Goal: Information Seeking & Learning: Learn about a topic

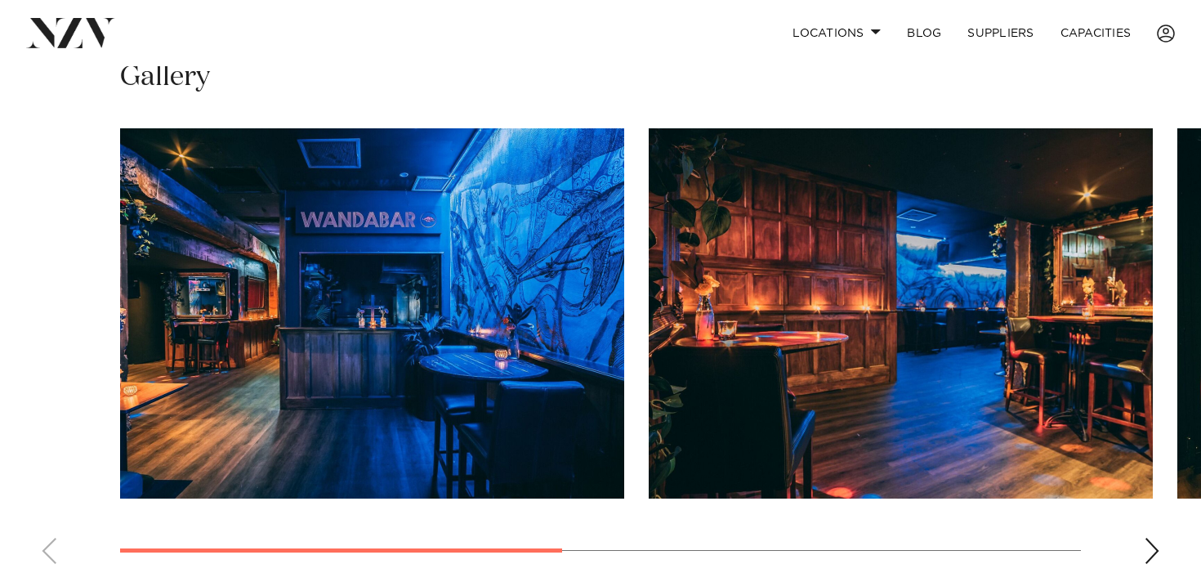
scroll to position [1046, 0]
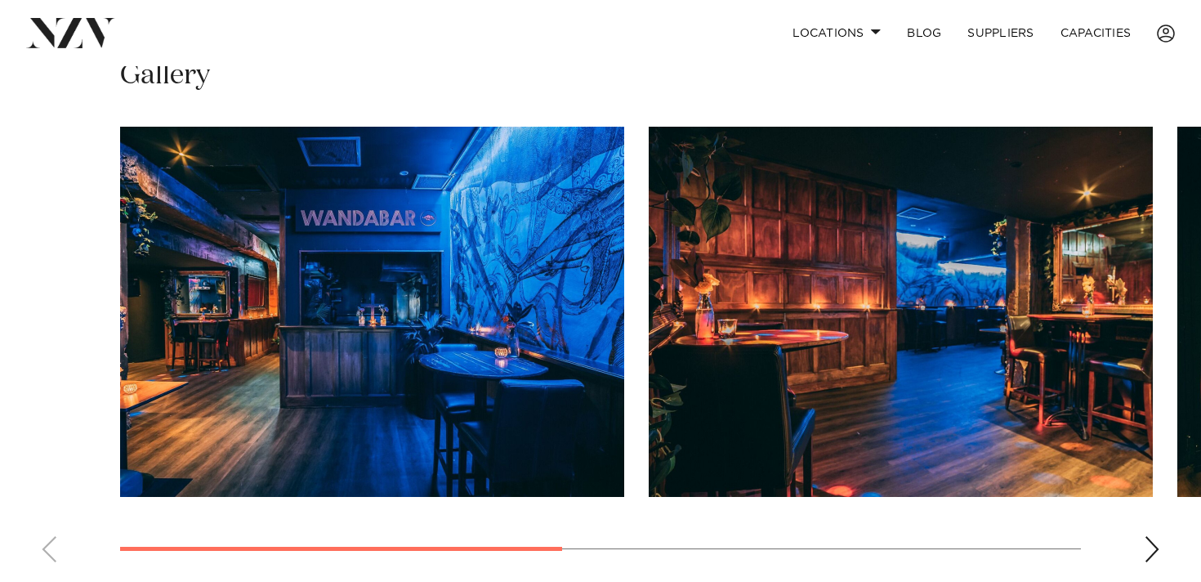
click at [1149, 547] on div "Next slide" at bounding box center [1151, 549] width 16 height 26
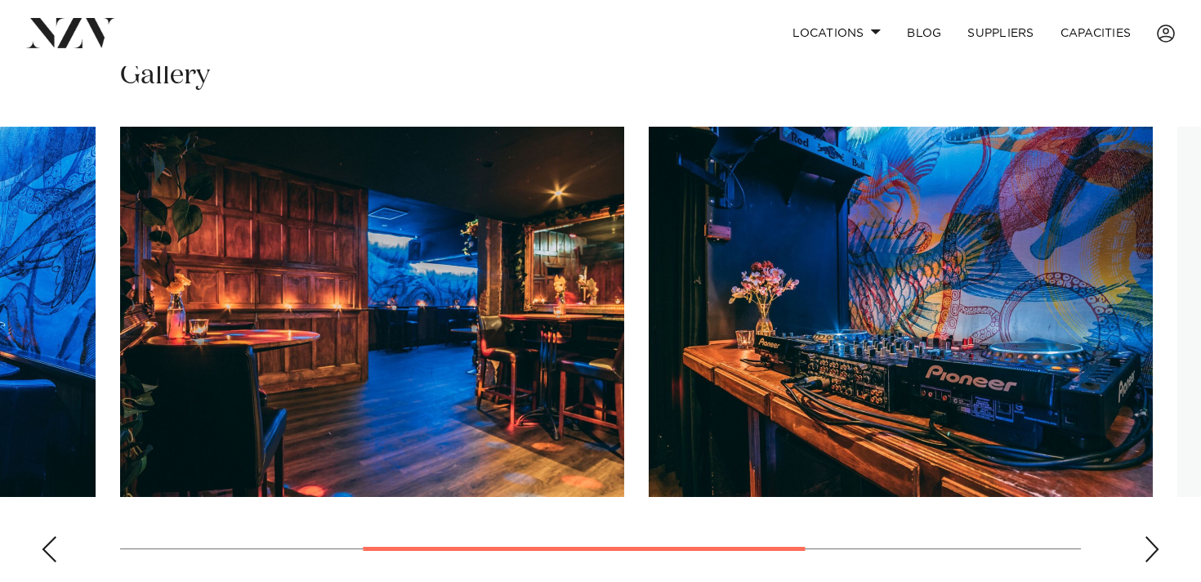
click at [1149, 547] on div "Next slide" at bounding box center [1151, 549] width 16 height 26
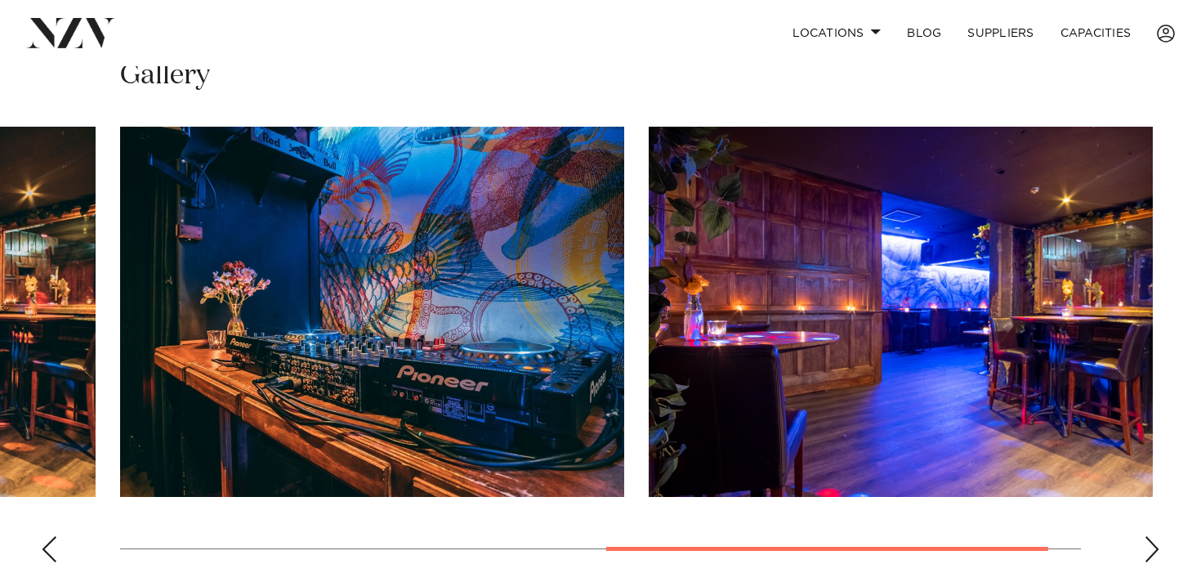
click at [1149, 547] on div "Next slide" at bounding box center [1151, 549] width 16 height 26
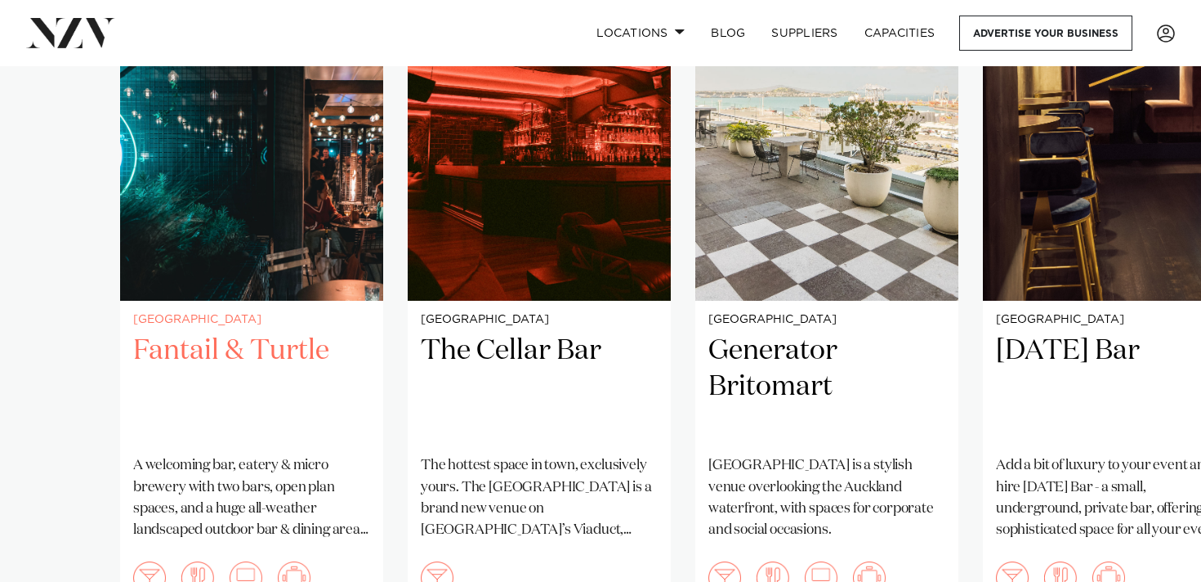
scroll to position [1212, 0]
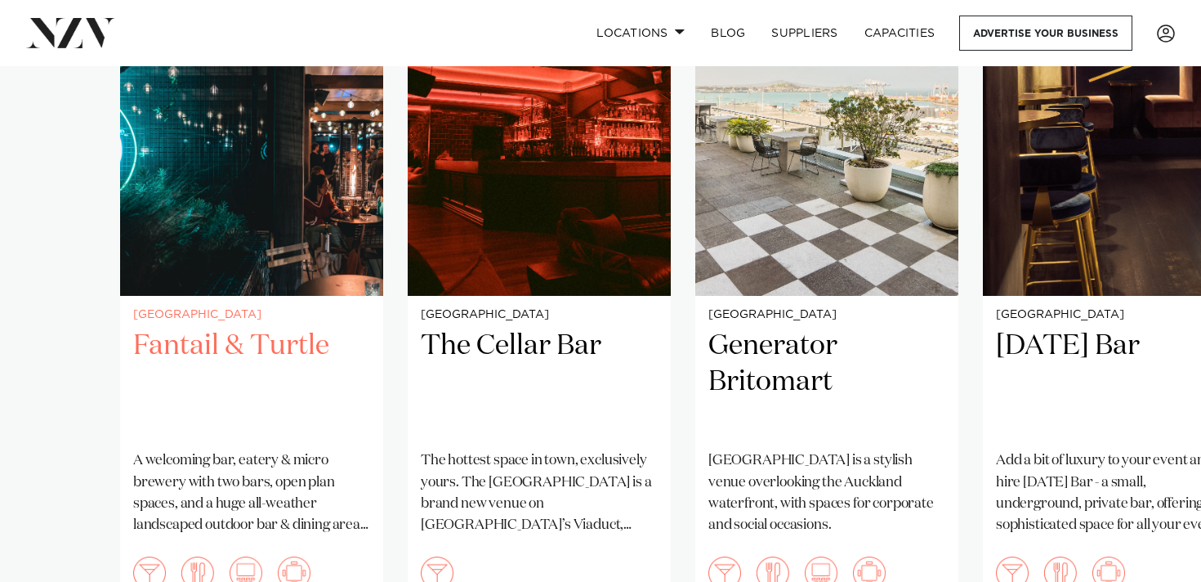
click at [267, 297] on div "Auckland Fantail & Turtle A welcoming bar, eatery & micro brewery with two bars…" at bounding box center [251, 457] width 263 height 323
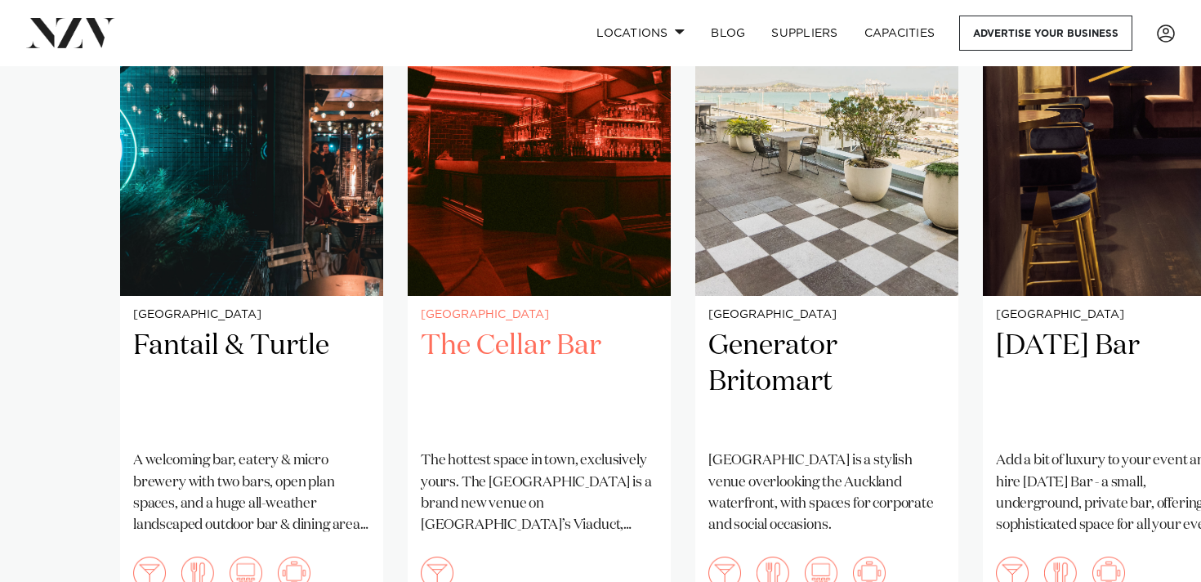
click at [482, 170] on img "2 / 8" at bounding box center [539, 119] width 263 height 353
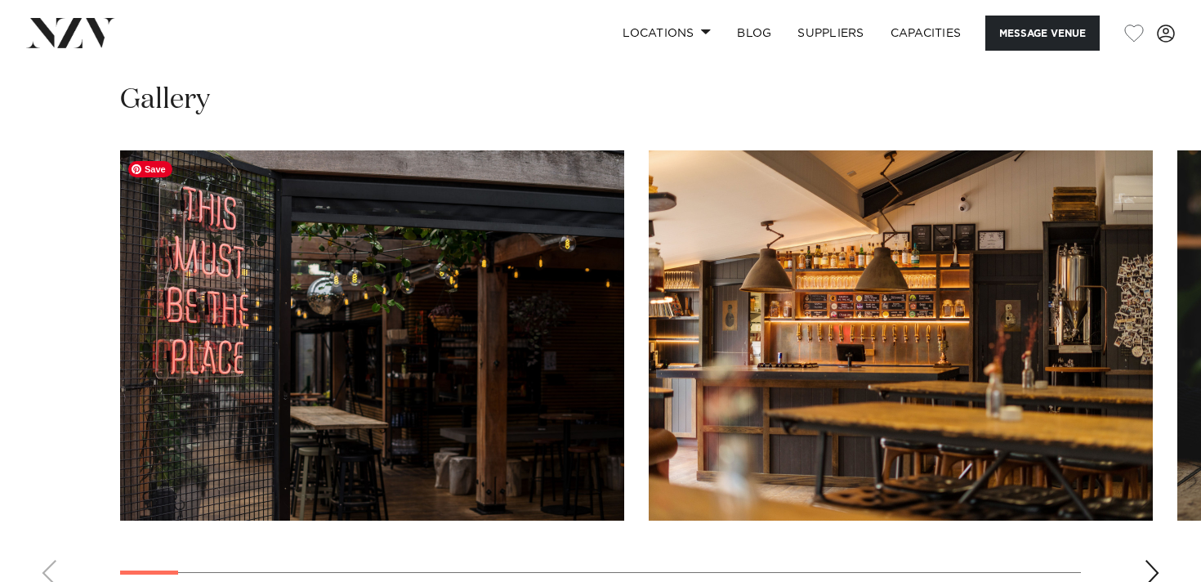
scroll to position [1632, 0]
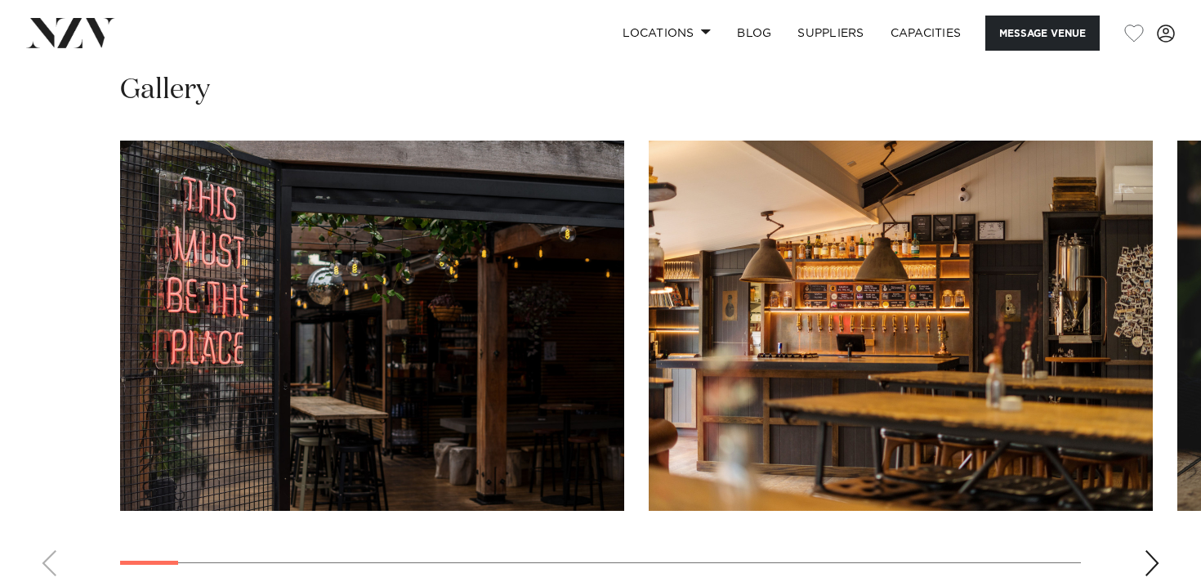
click at [1152, 563] on div "Next slide" at bounding box center [1151, 563] width 16 height 26
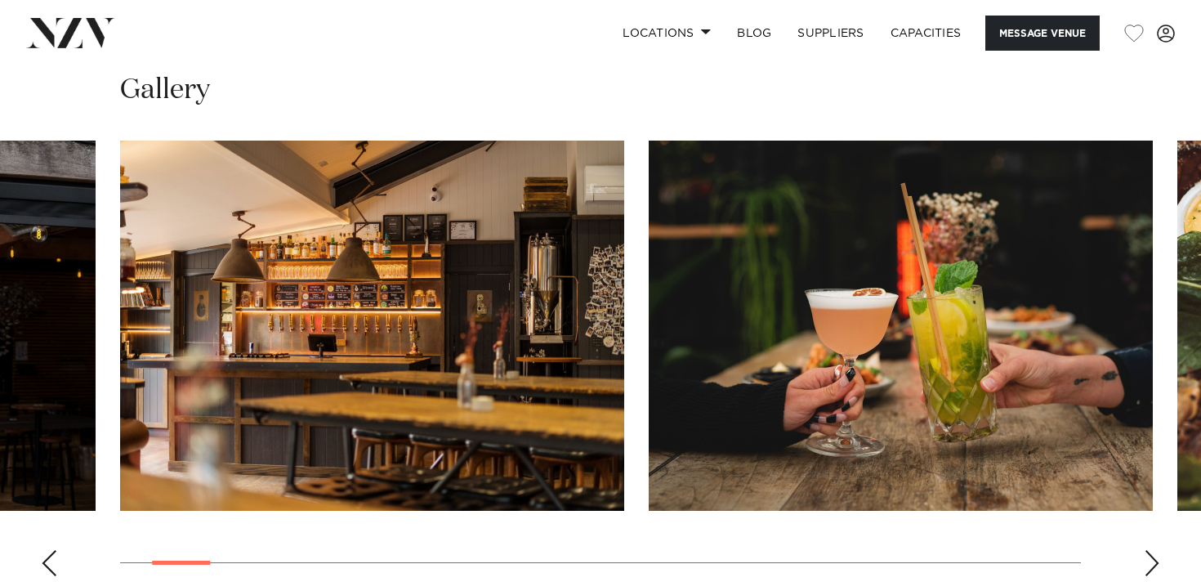
click at [1152, 563] on div "Next slide" at bounding box center [1151, 563] width 16 height 26
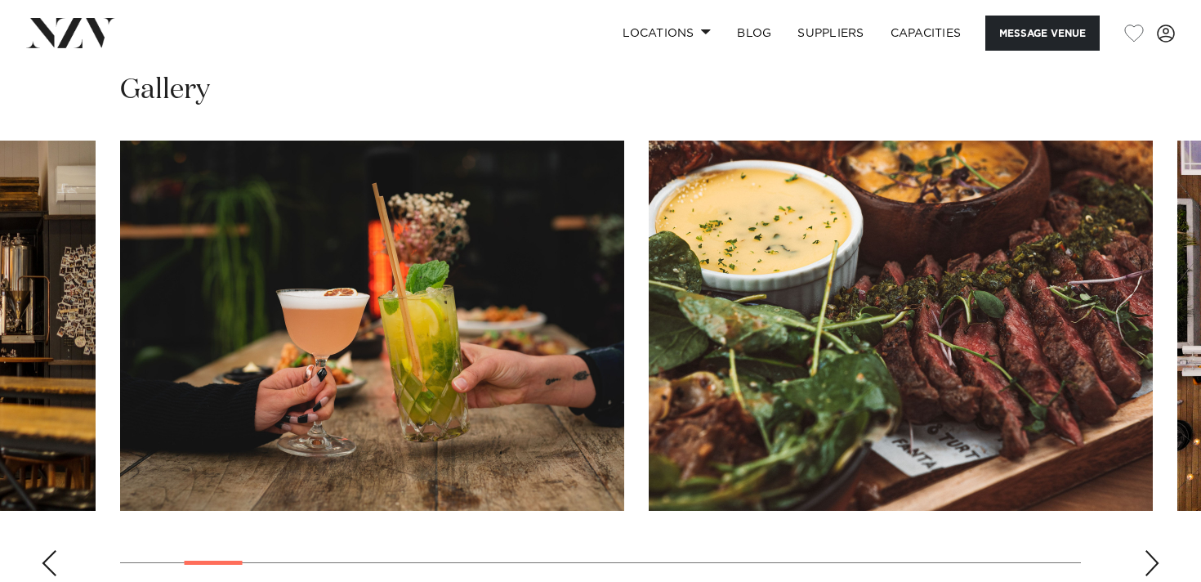
click at [1152, 563] on div "Next slide" at bounding box center [1151, 563] width 16 height 26
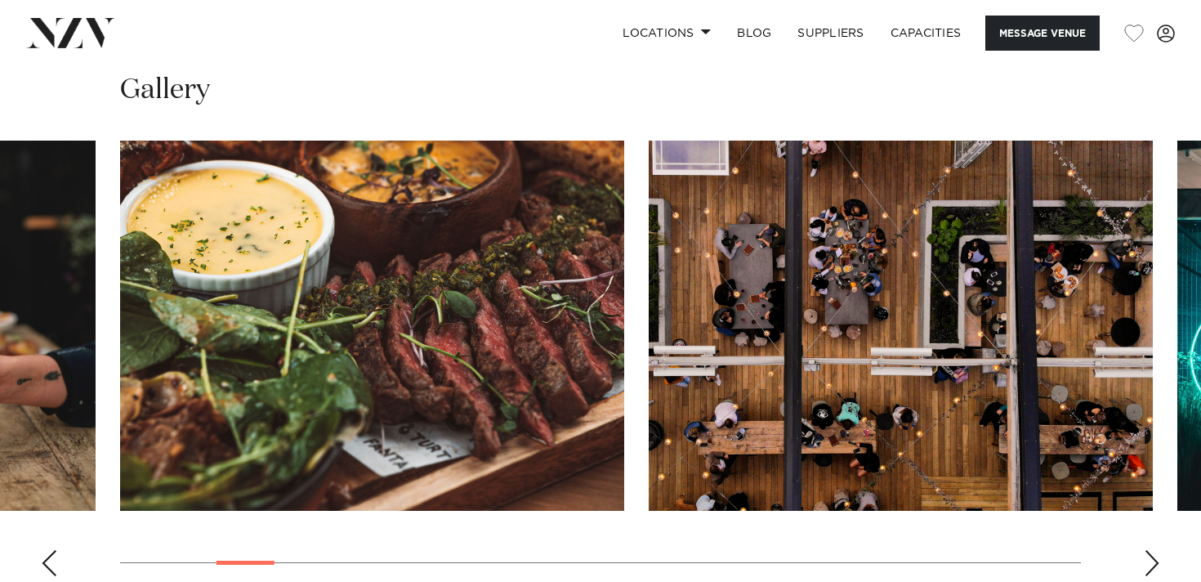
click at [1152, 563] on div "Next slide" at bounding box center [1151, 563] width 16 height 26
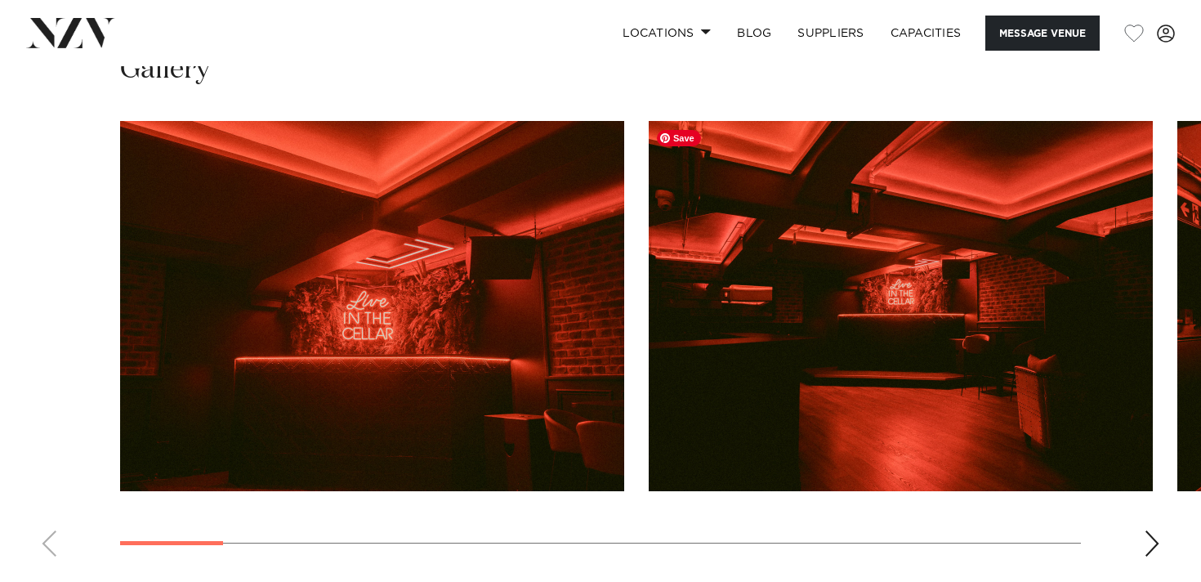
scroll to position [1553, 0]
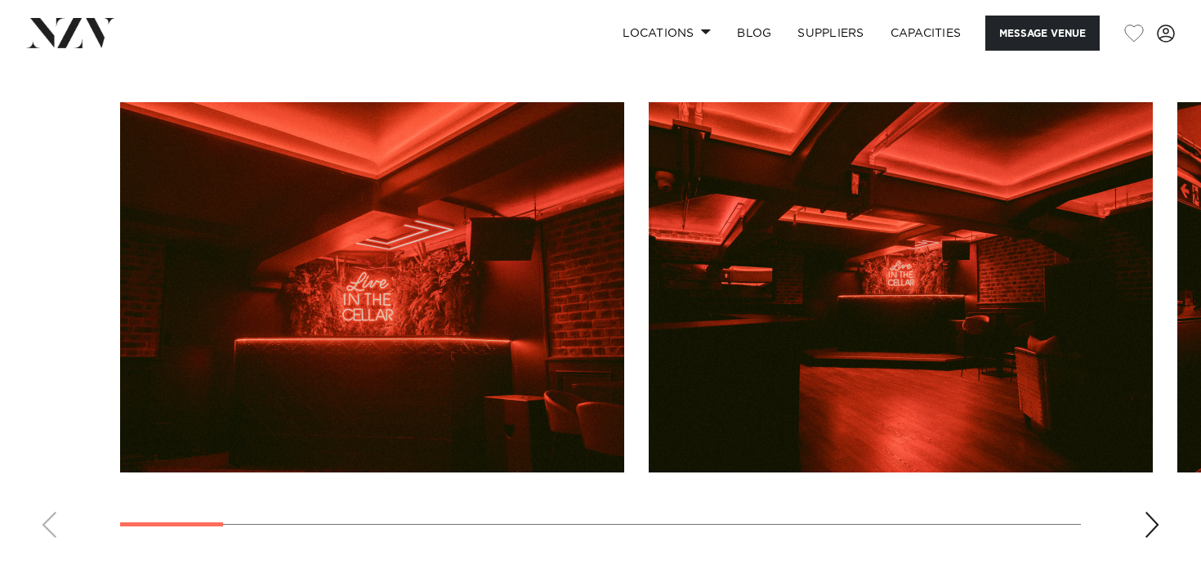
click at [1152, 521] on div "Next slide" at bounding box center [1151, 524] width 16 height 26
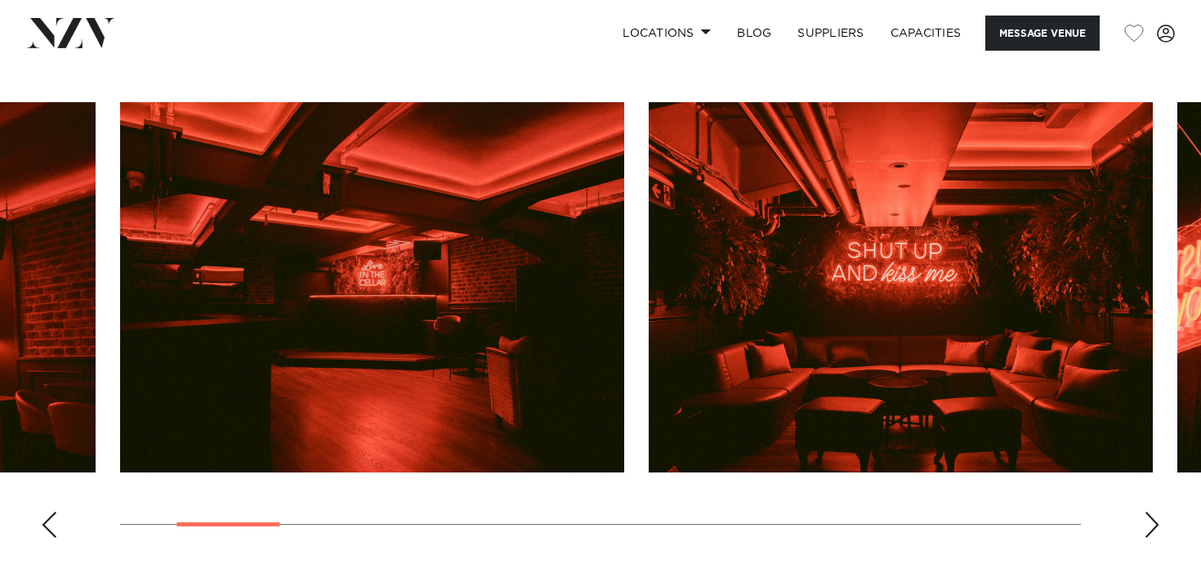
click at [1152, 521] on div "Next slide" at bounding box center [1151, 524] width 16 height 26
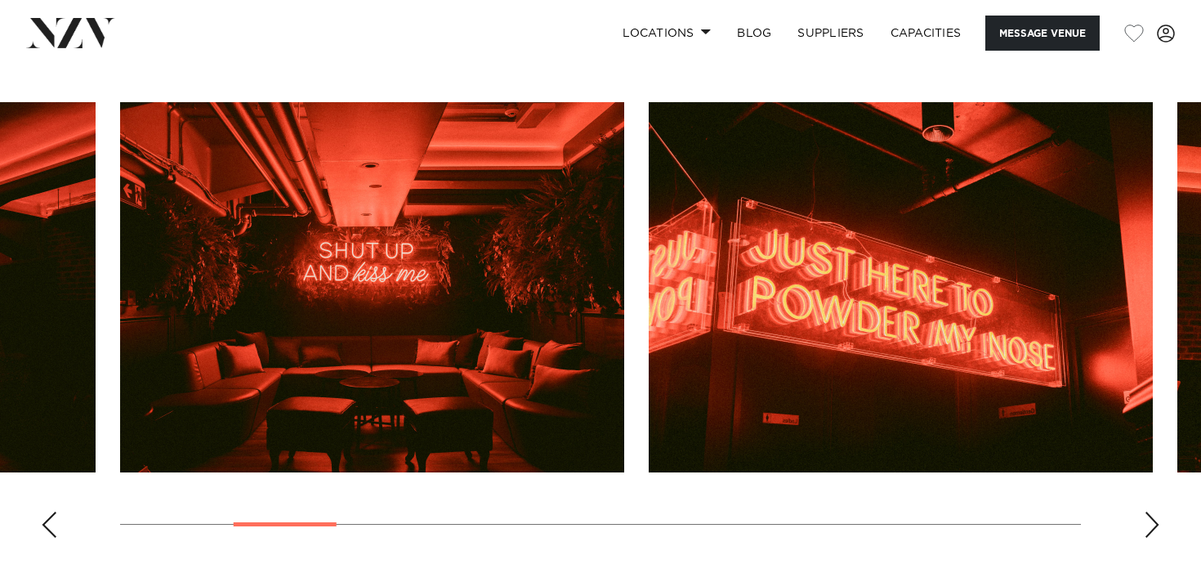
click at [1152, 521] on div "Next slide" at bounding box center [1151, 524] width 16 height 26
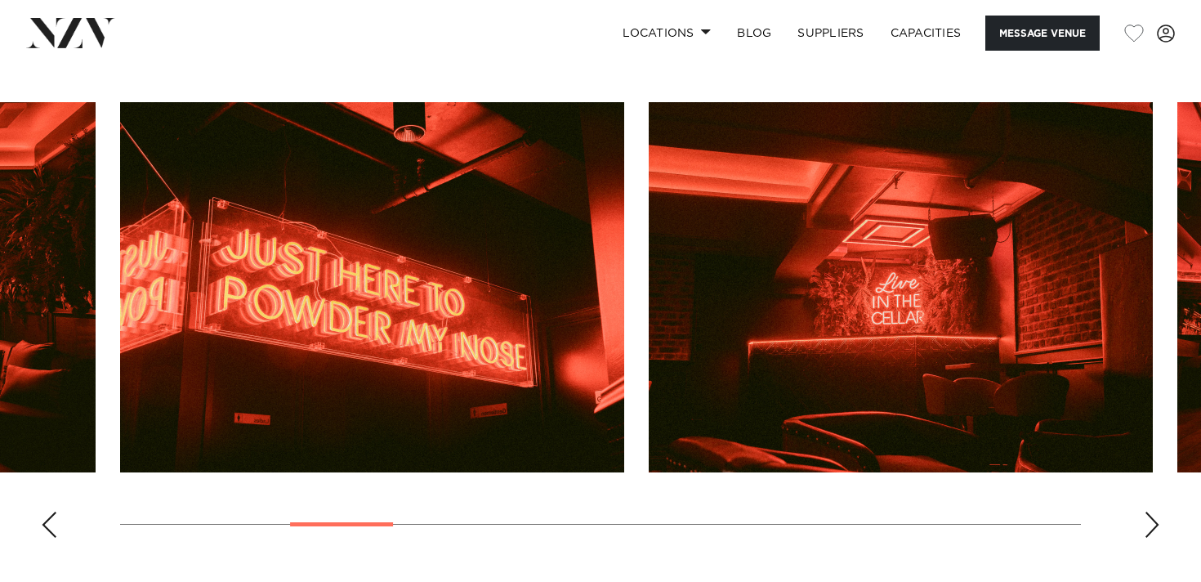
click at [1152, 521] on div "Next slide" at bounding box center [1151, 524] width 16 height 26
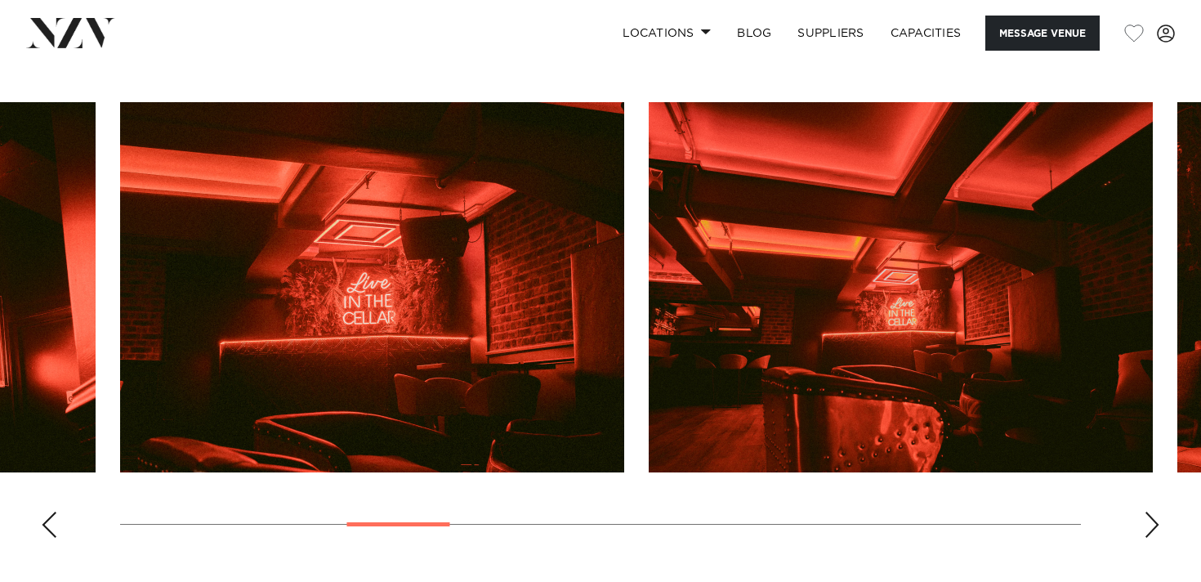
click at [1152, 521] on div "Next slide" at bounding box center [1151, 524] width 16 height 26
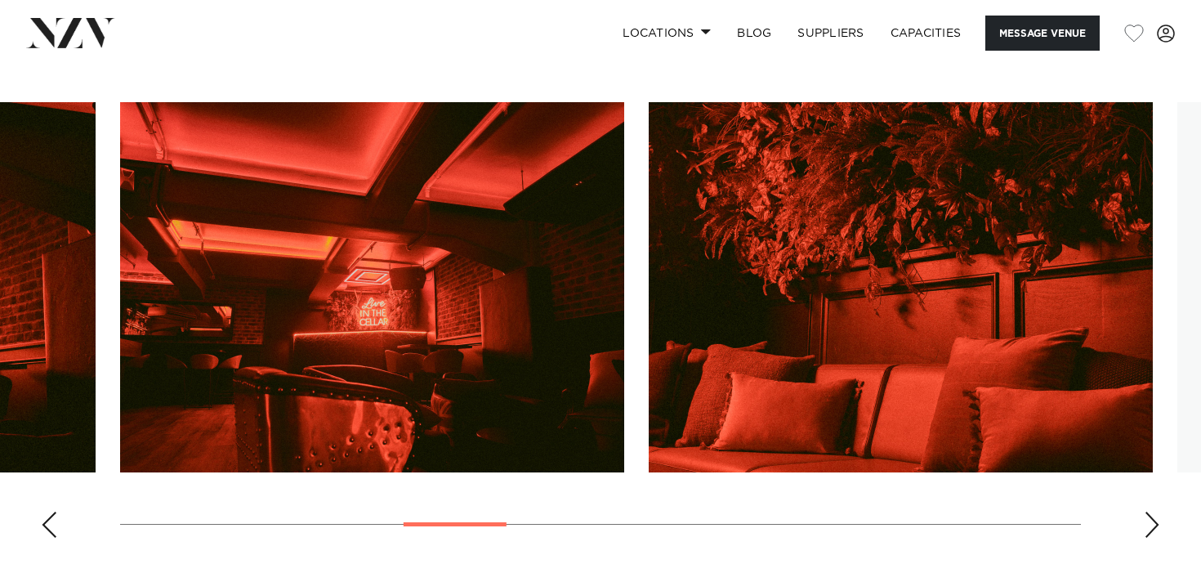
click at [1152, 521] on div "Next slide" at bounding box center [1151, 524] width 16 height 26
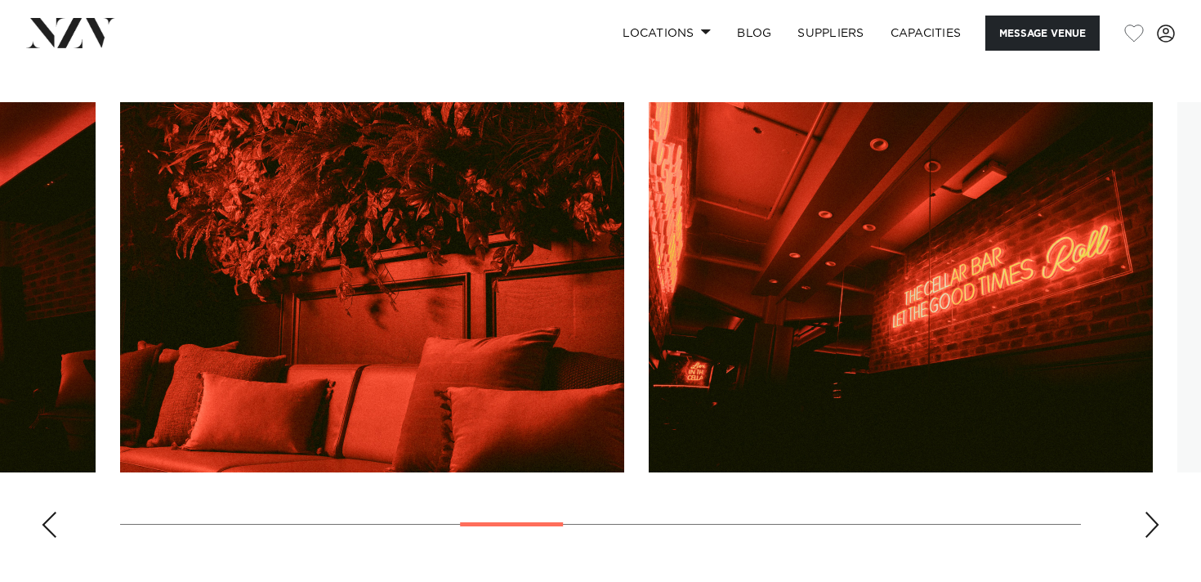
click at [1152, 521] on div "Next slide" at bounding box center [1151, 524] width 16 height 26
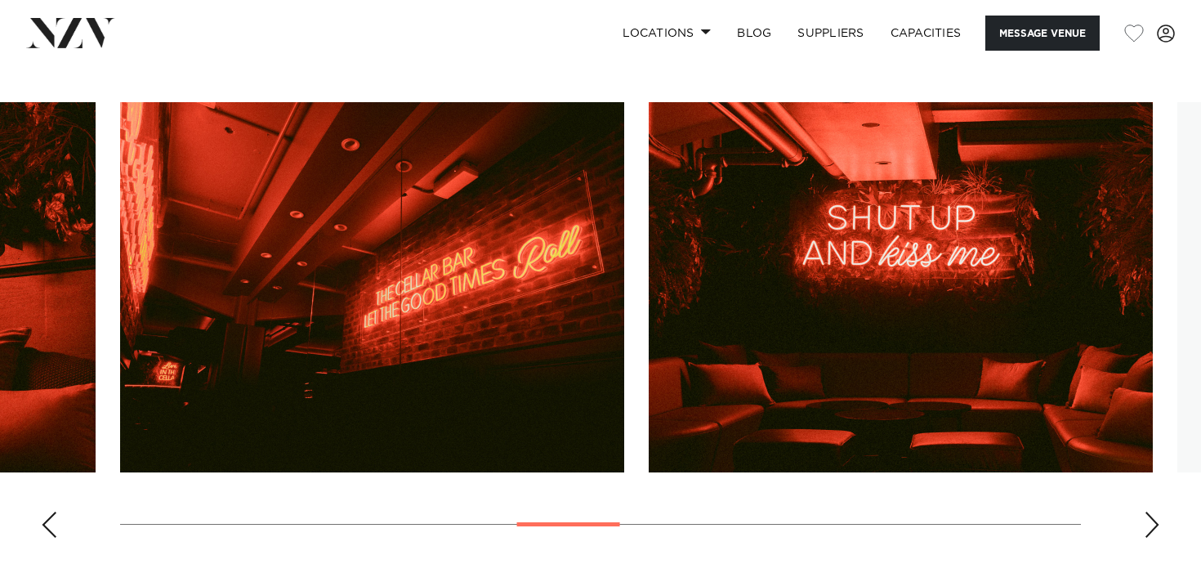
click at [1150, 514] on div "Next slide" at bounding box center [1151, 524] width 16 height 26
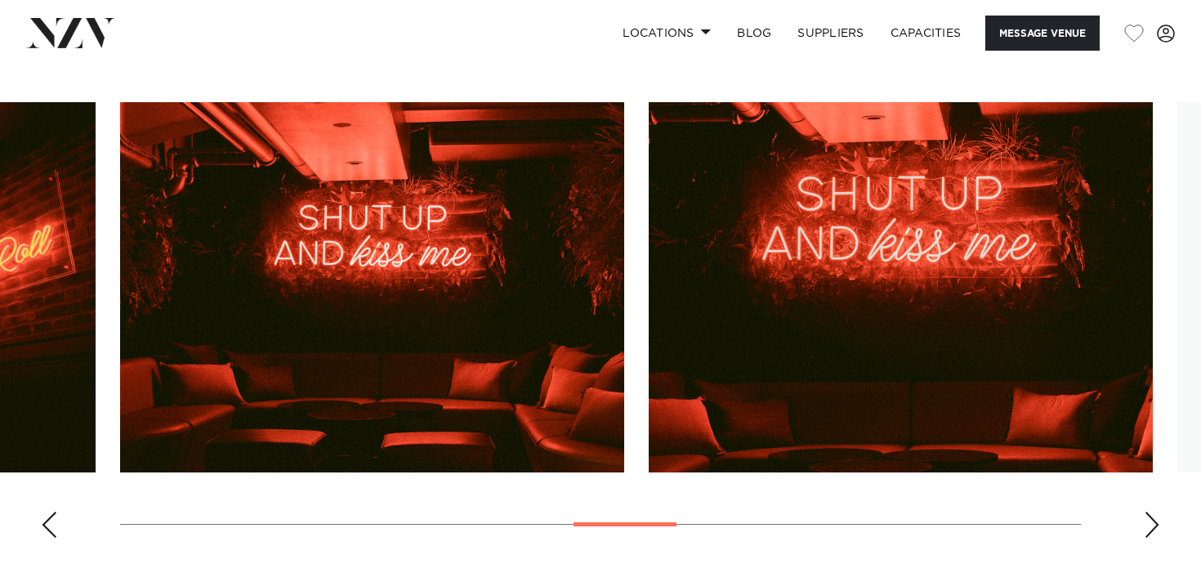
click at [1150, 514] on div "Next slide" at bounding box center [1151, 524] width 16 height 26
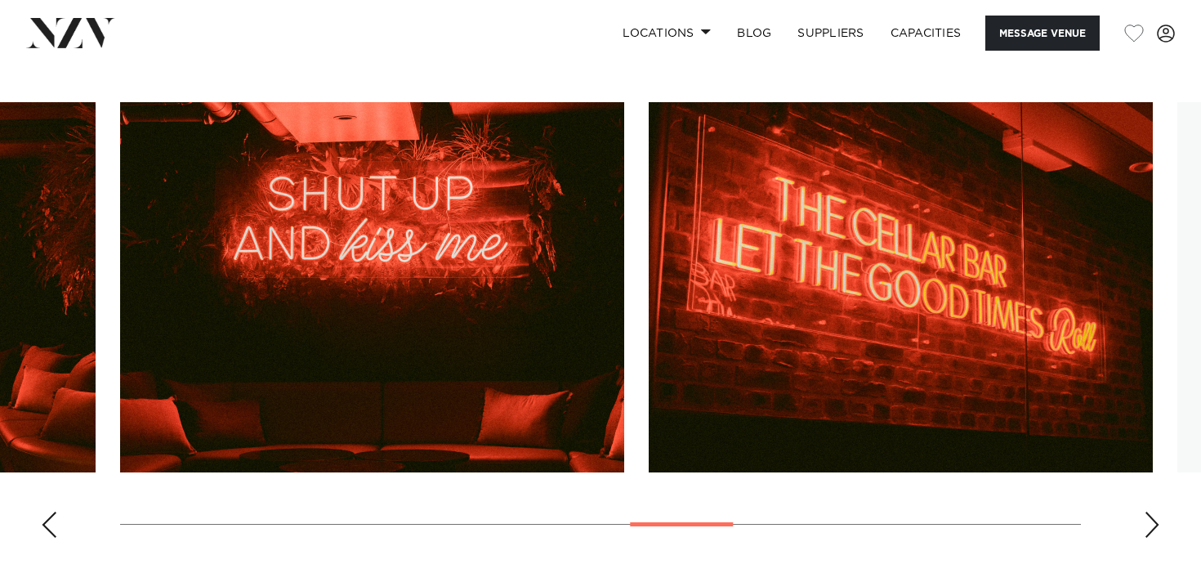
click at [1150, 514] on div "Next slide" at bounding box center [1151, 524] width 16 height 26
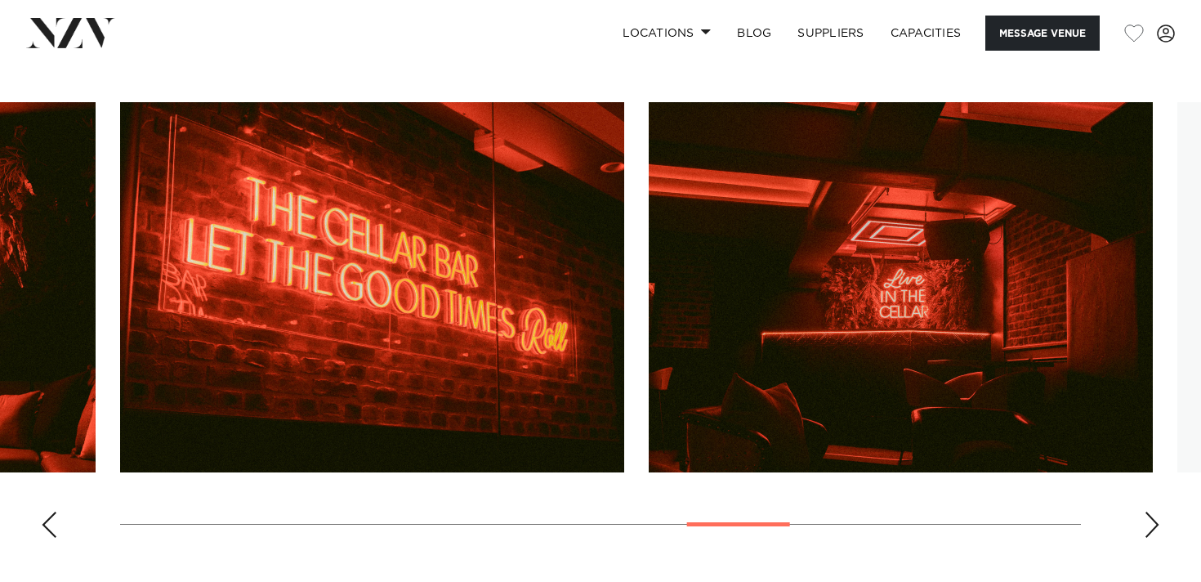
click at [1150, 514] on div "Next slide" at bounding box center [1151, 524] width 16 height 26
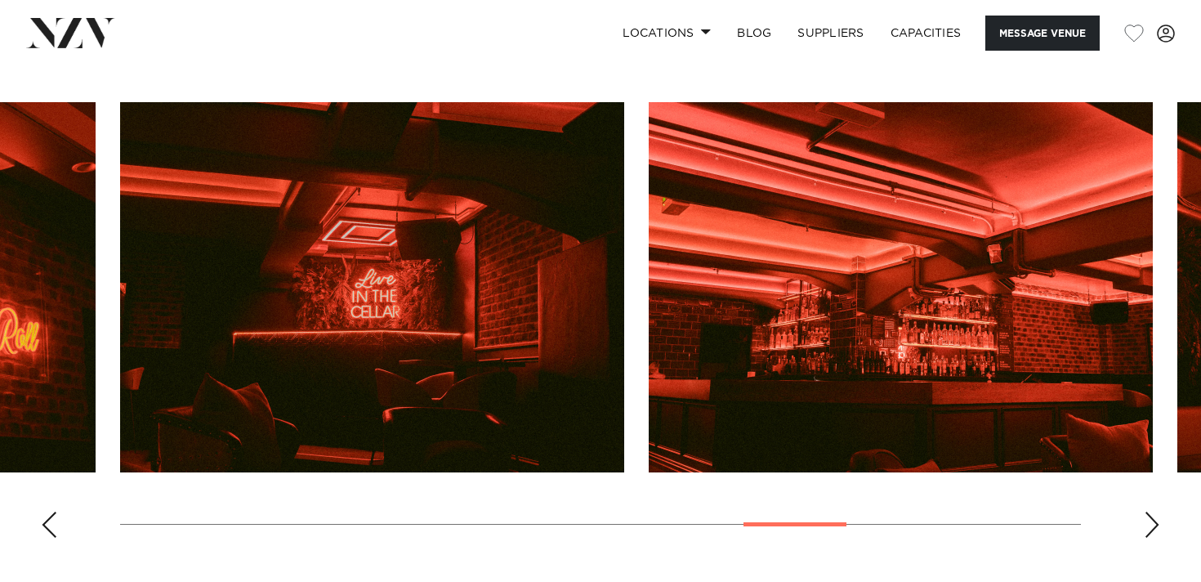
click at [1150, 514] on div "Next slide" at bounding box center [1151, 524] width 16 height 26
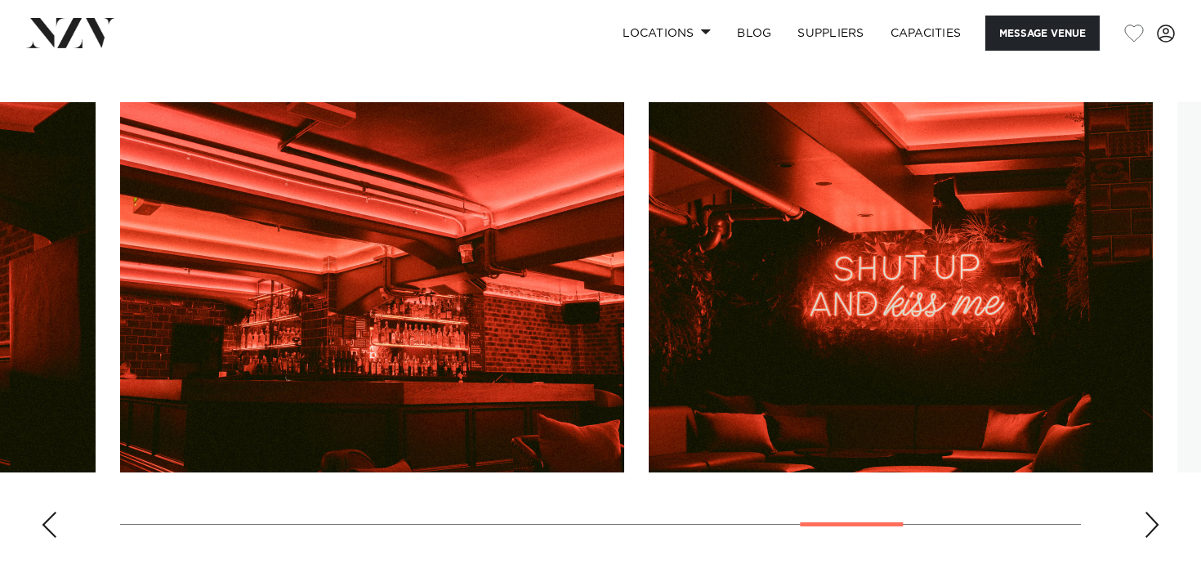
click at [1150, 514] on div "Next slide" at bounding box center [1151, 524] width 16 height 26
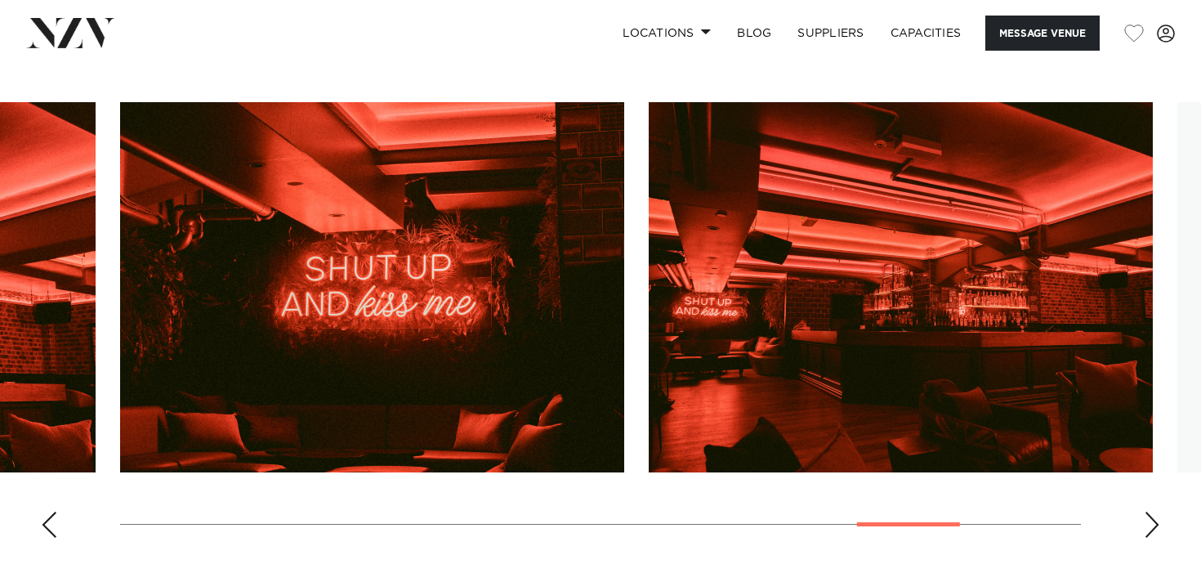
click at [1150, 514] on div "Next slide" at bounding box center [1151, 524] width 16 height 26
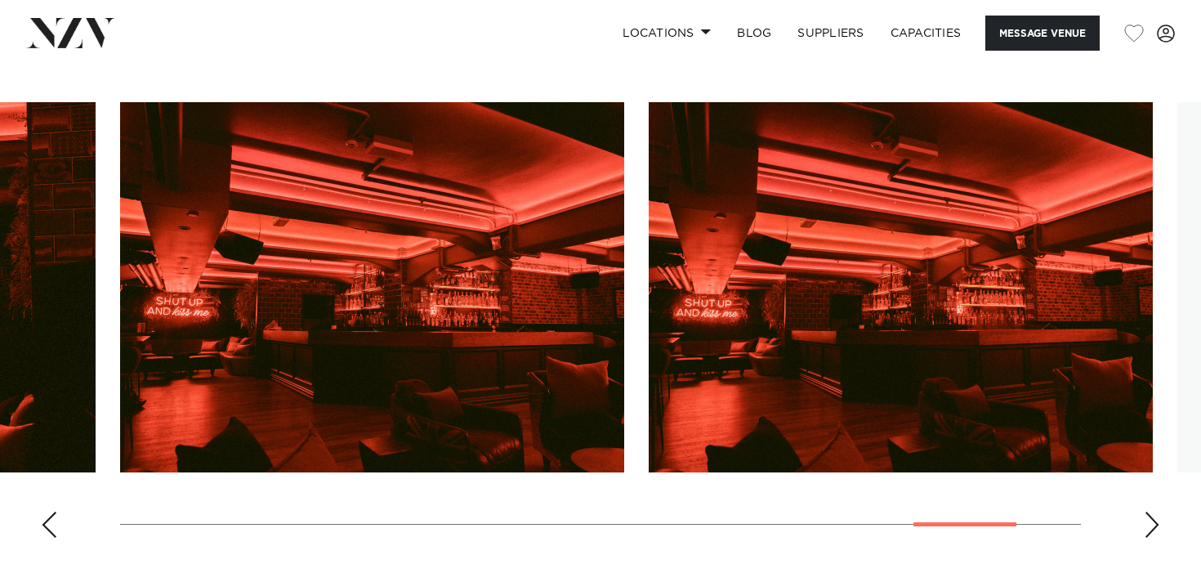
click at [1150, 514] on div "Next slide" at bounding box center [1151, 524] width 16 height 26
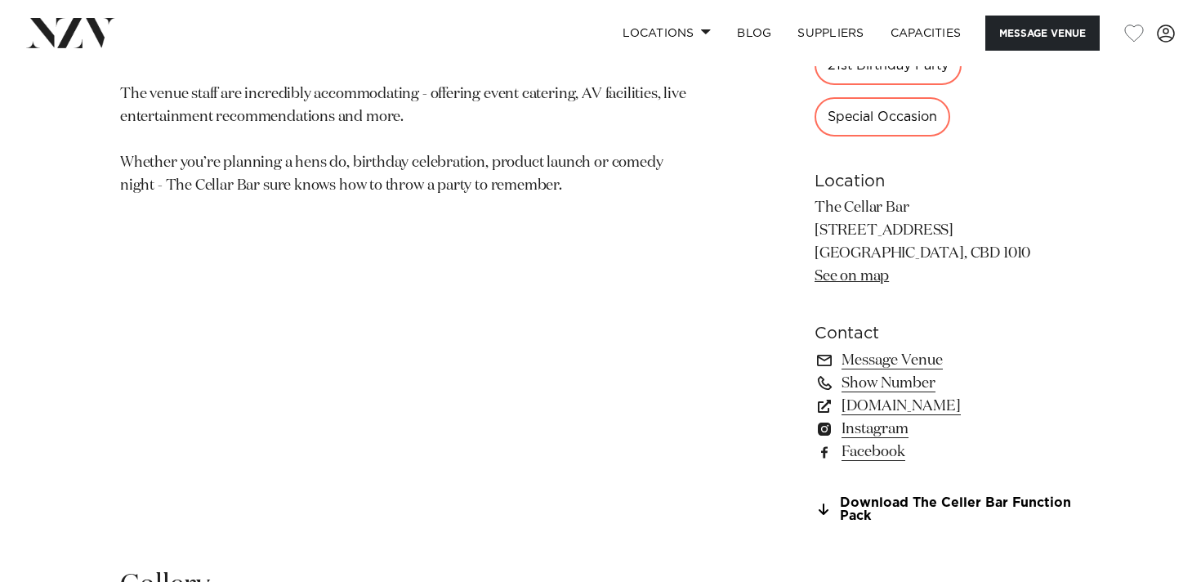
scroll to position [1021, 0]
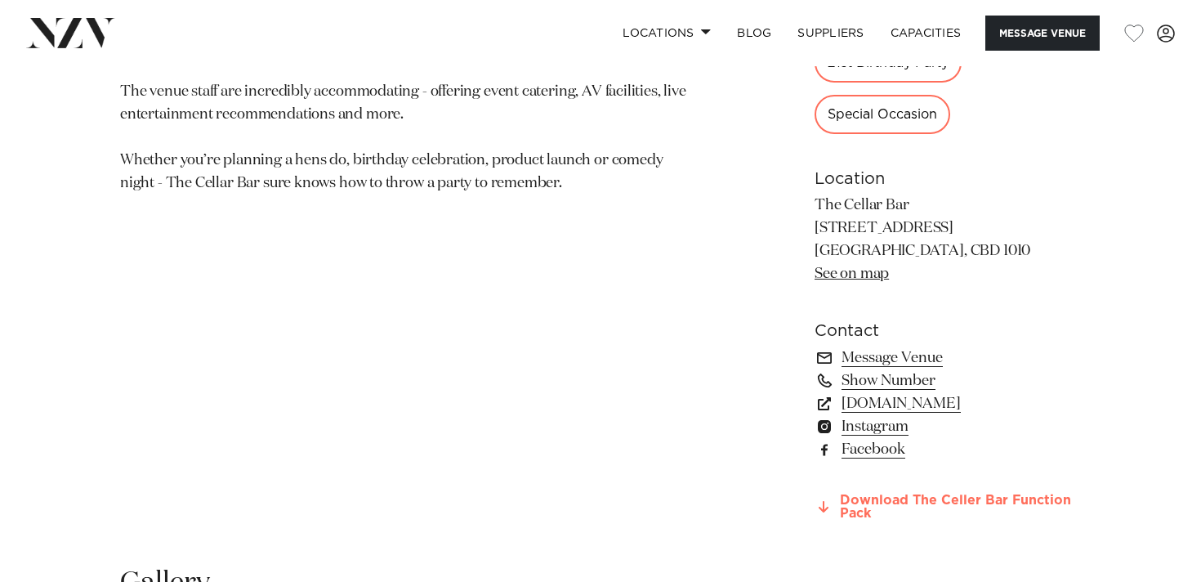
click at [865, 501] on link "Download The Celler Bar Function Pack" at bounding box center [947, 507] width 266 height 28
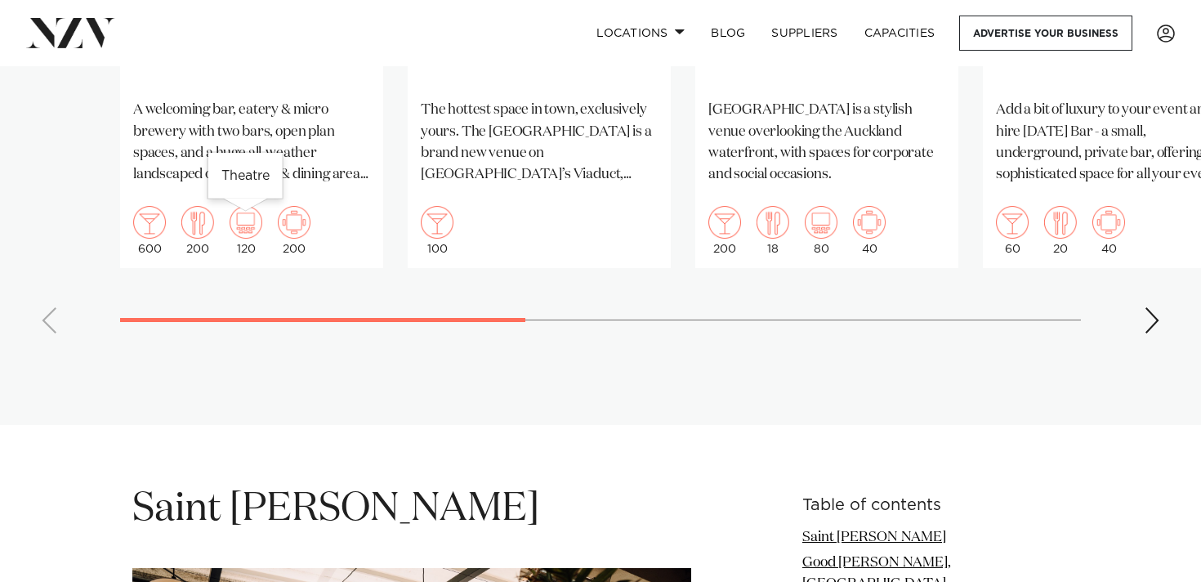
scroll to position [1634, 0]
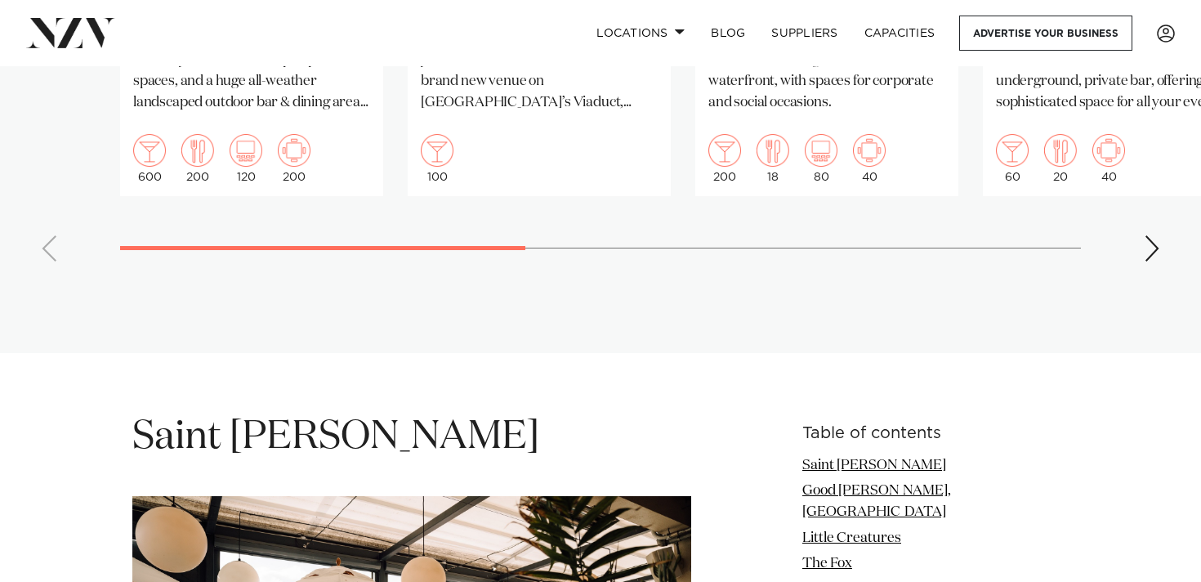
click at [1143, 254] on div "Next slide" at bounding box center [1151, 248] width 16 height 26
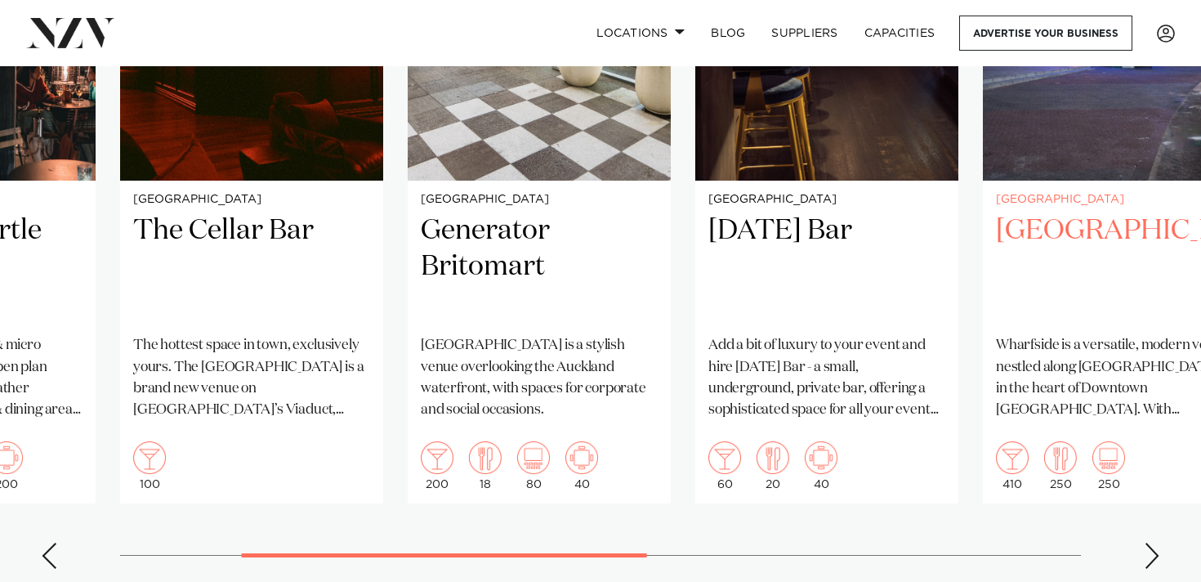
scroll to position [1335, 0]
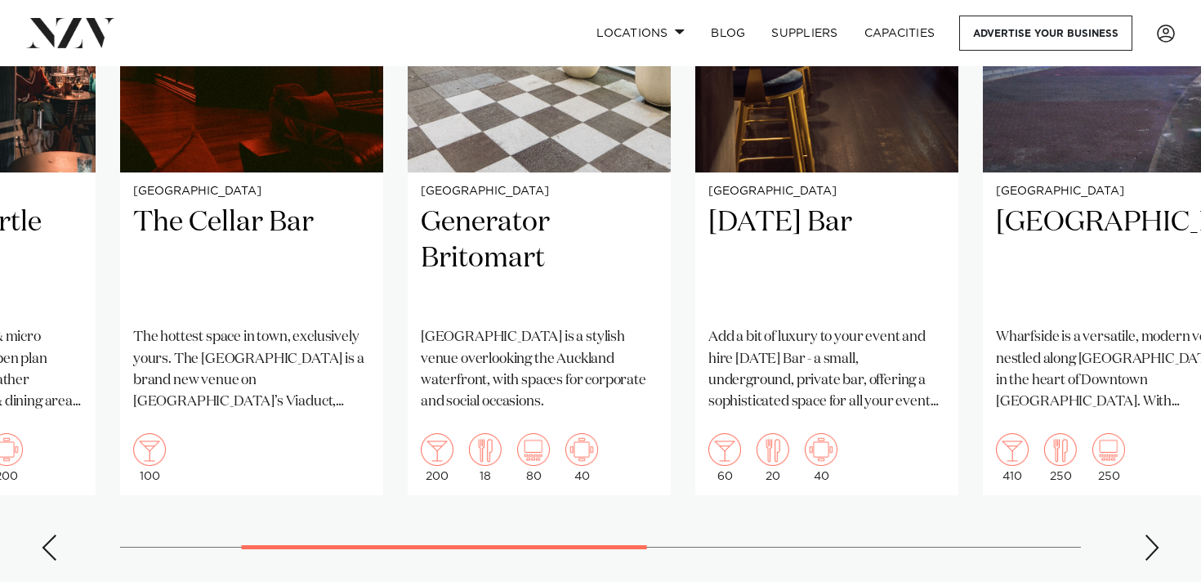
click at [1146, 553] on div "Next slide" at bounding box center [1151, 547] width 16 height 26
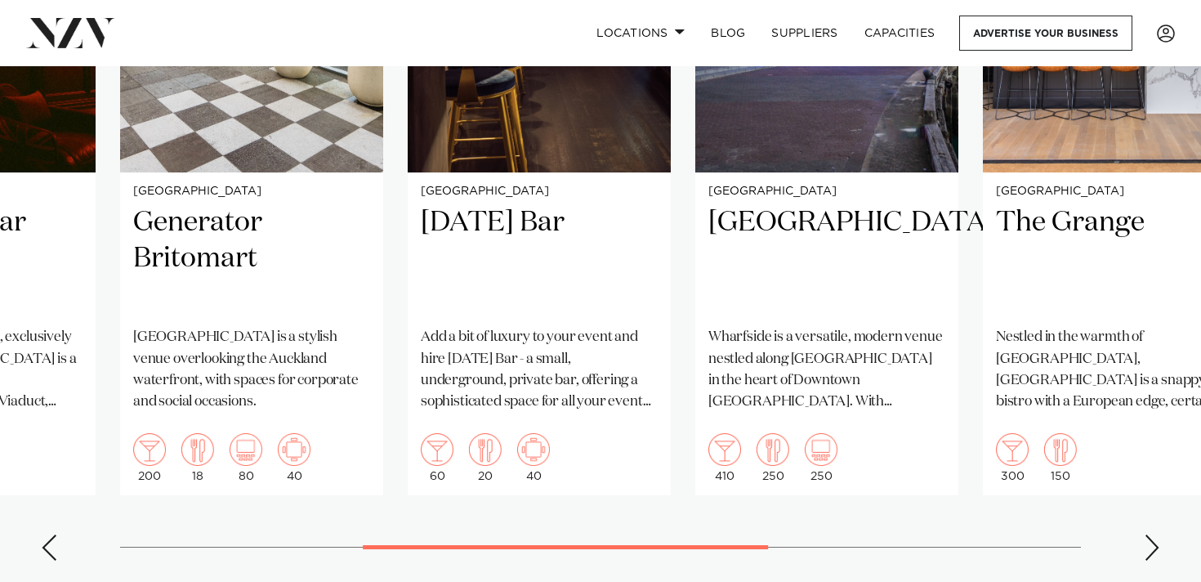
click at [1146, 553] on div "Next slide" at bounding box center [1151, 547] width 16 height 26
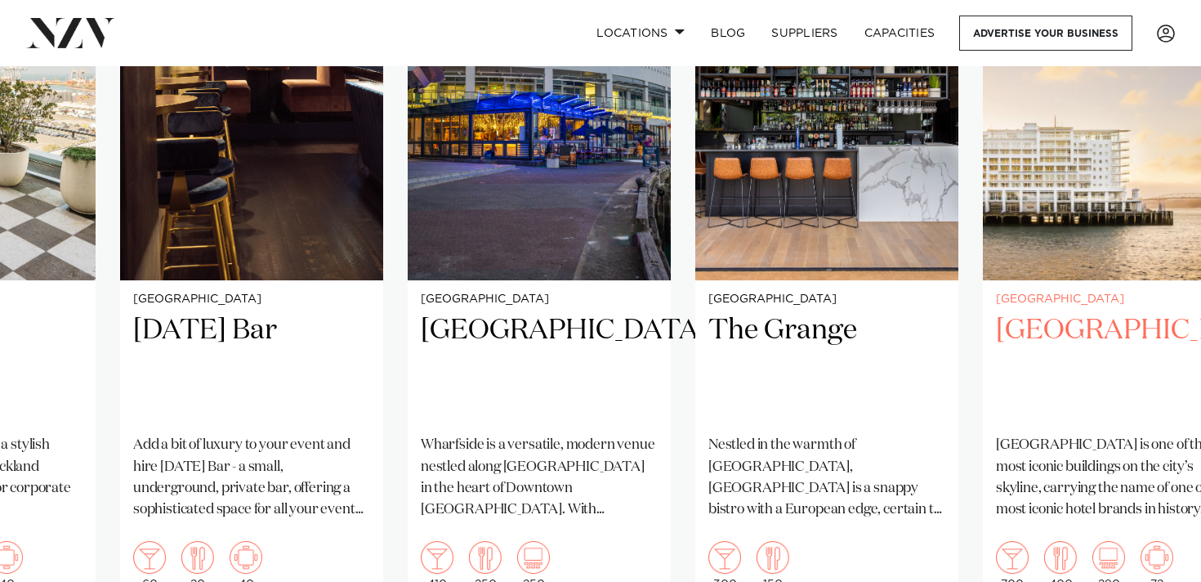
click at [1095, 475] on p "Hilton Auckland is one of the most iconic buildings on the city’s skyline, carr…" at bounding box center [1114, 477] width 237 height 86
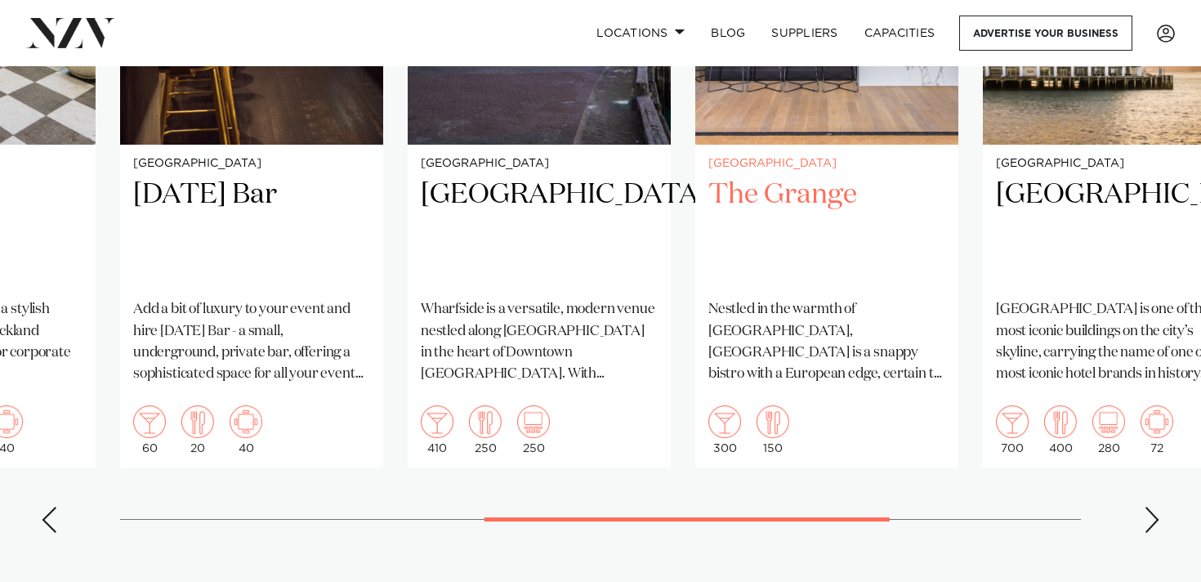
scroll to position [1365, 0]
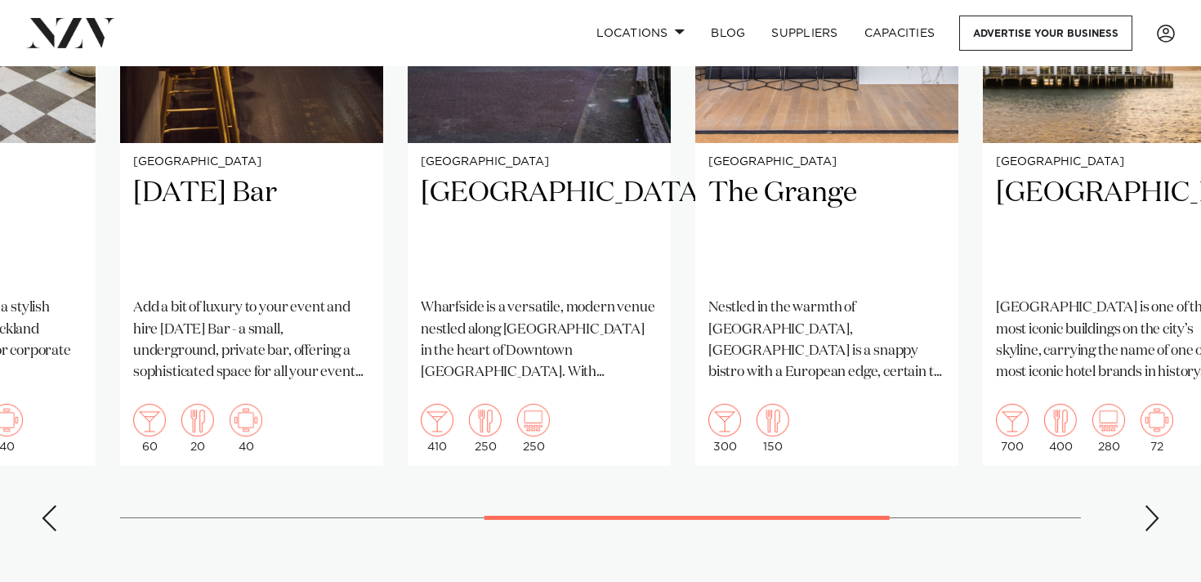
click at [1148, 510] on div "Next slide" at bounding box center [1151, 518] width 16 height 26
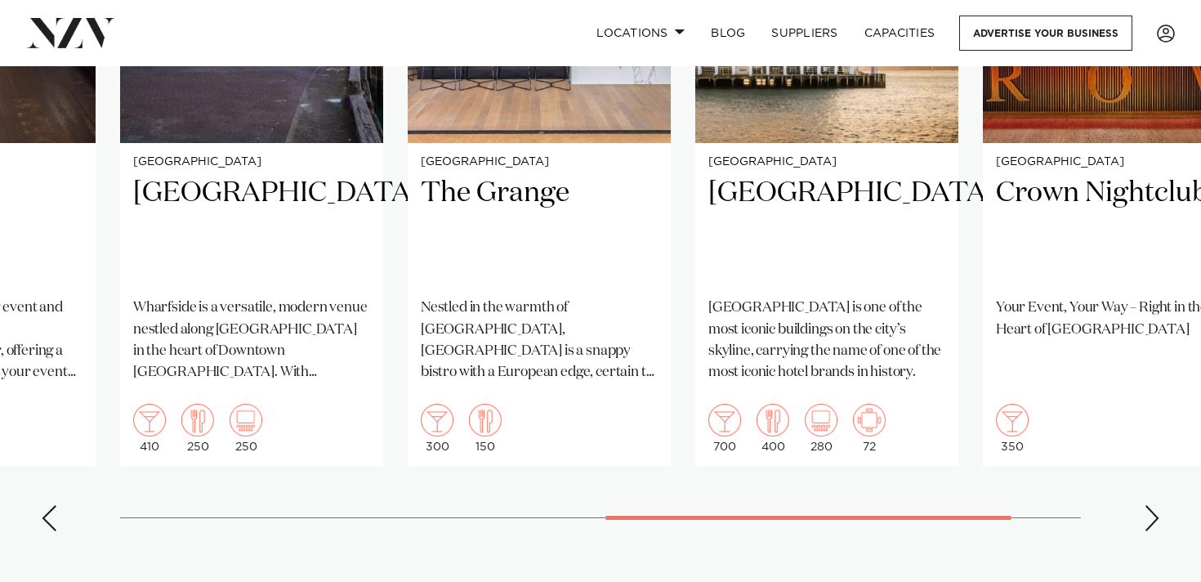
click at [1148, 510] on div "Next slide" at bounding box center [1151, 518] width 16 height 26
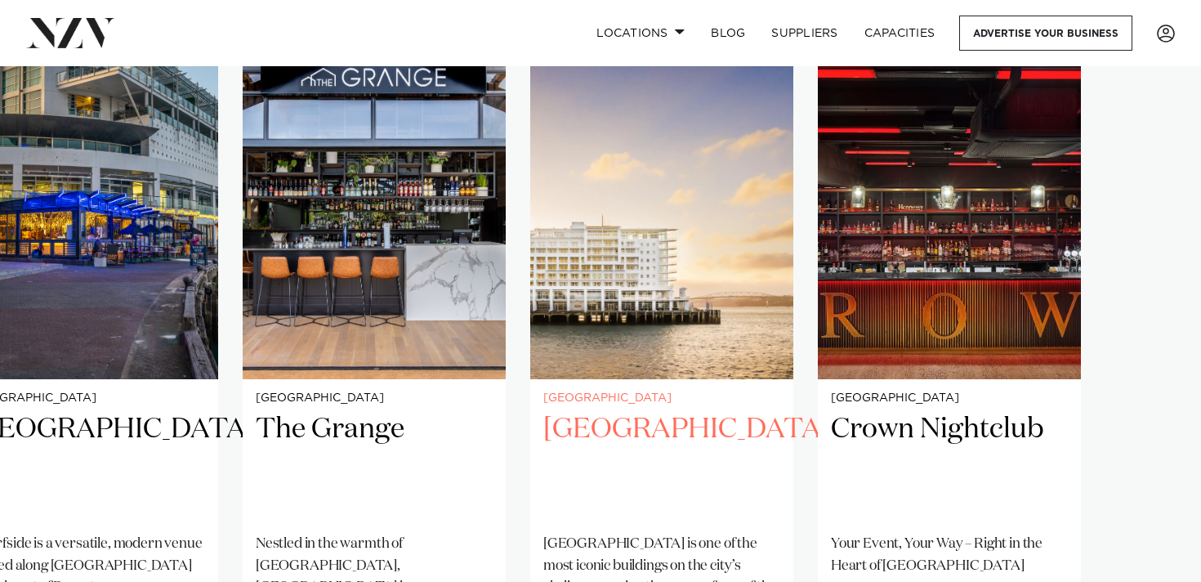
scroll to position [1125, 0]
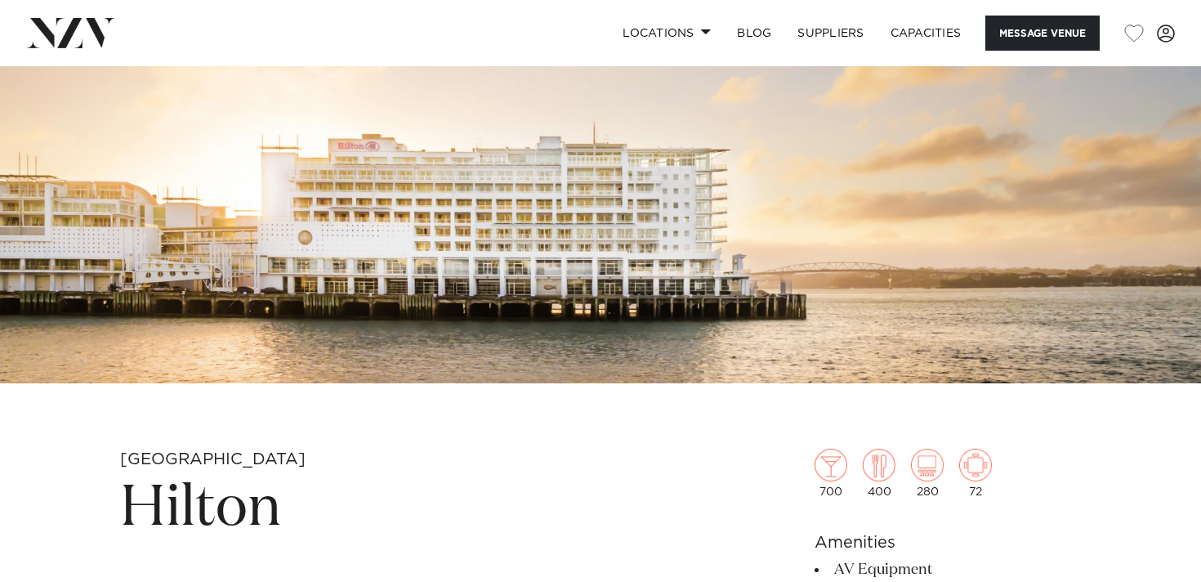
scroll to position [253, 0]
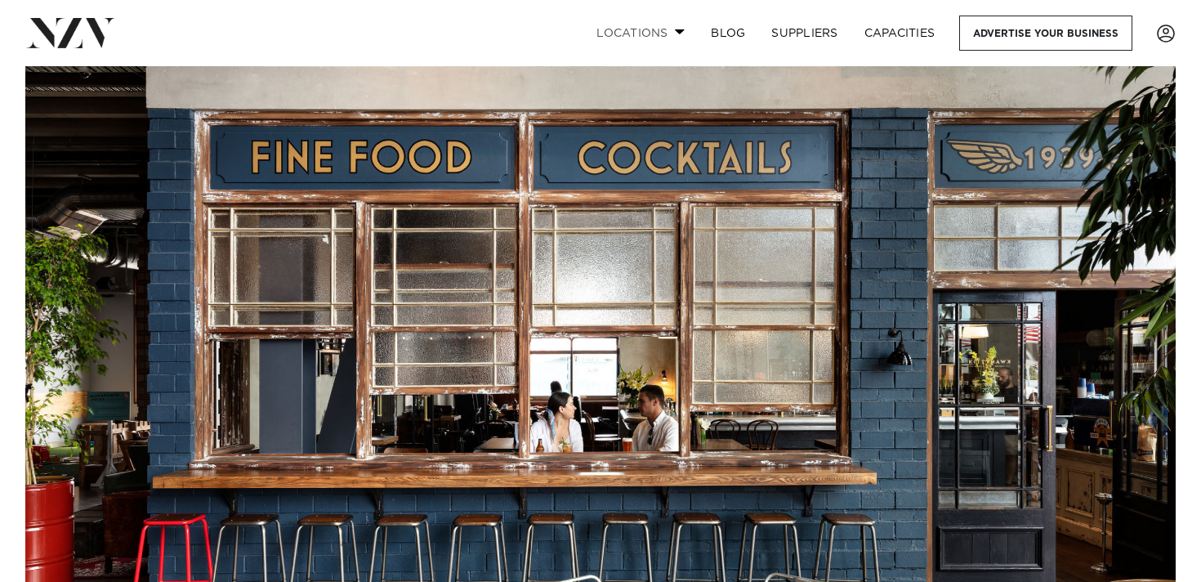
click at [623, 28] on link "Locations" at bounding box center [640, 33] width 114 height 35
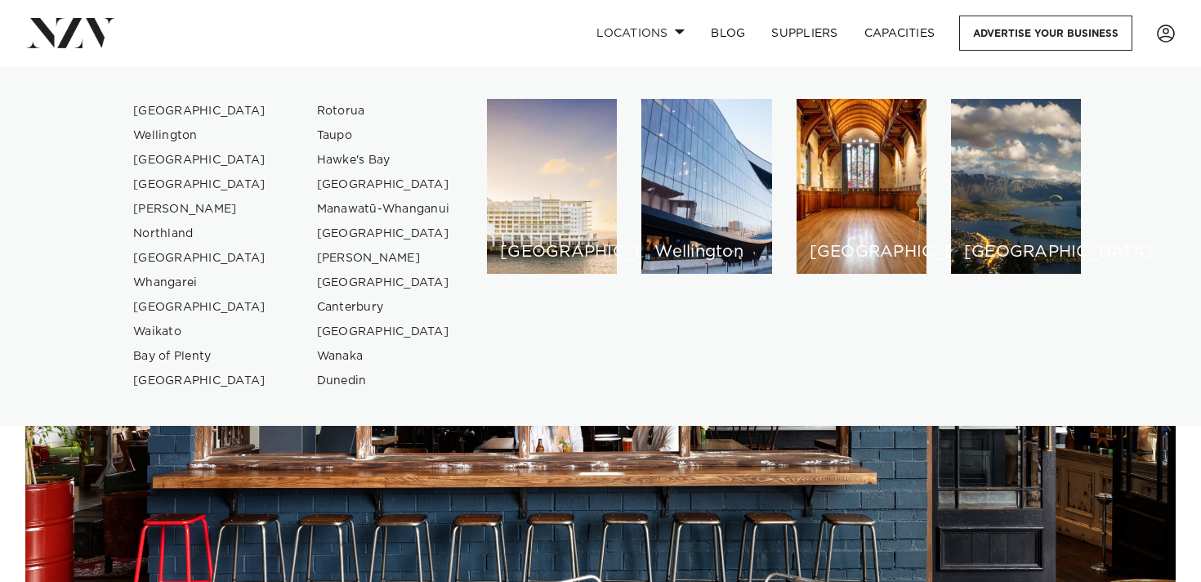
click at [152, 110] on link "[GEOGRAPHIC_DATA]" at bounding box center [199, 111] width 159 height 25
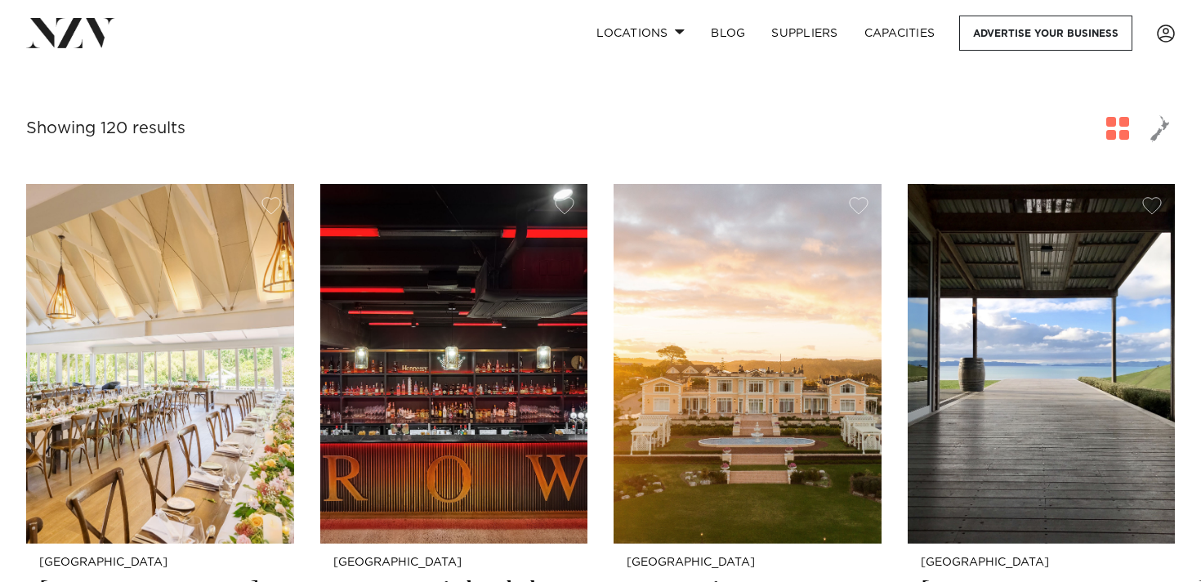
scroll to position [162, 0]
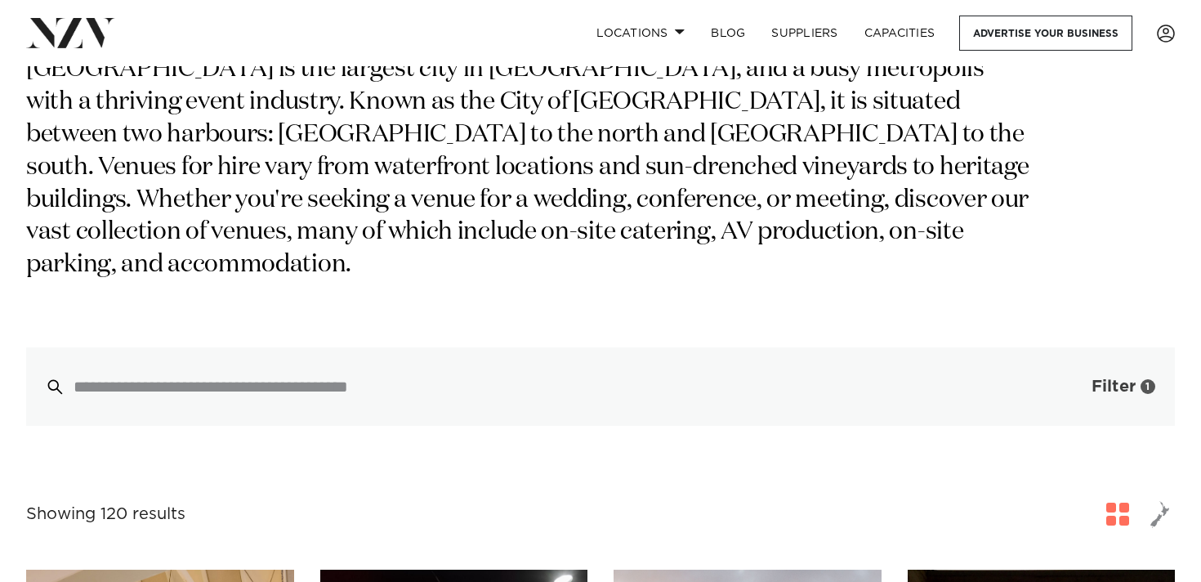
click at [1097, 347] on button "Filter 1" at bounding box center [1107, 386] width 136 height 78
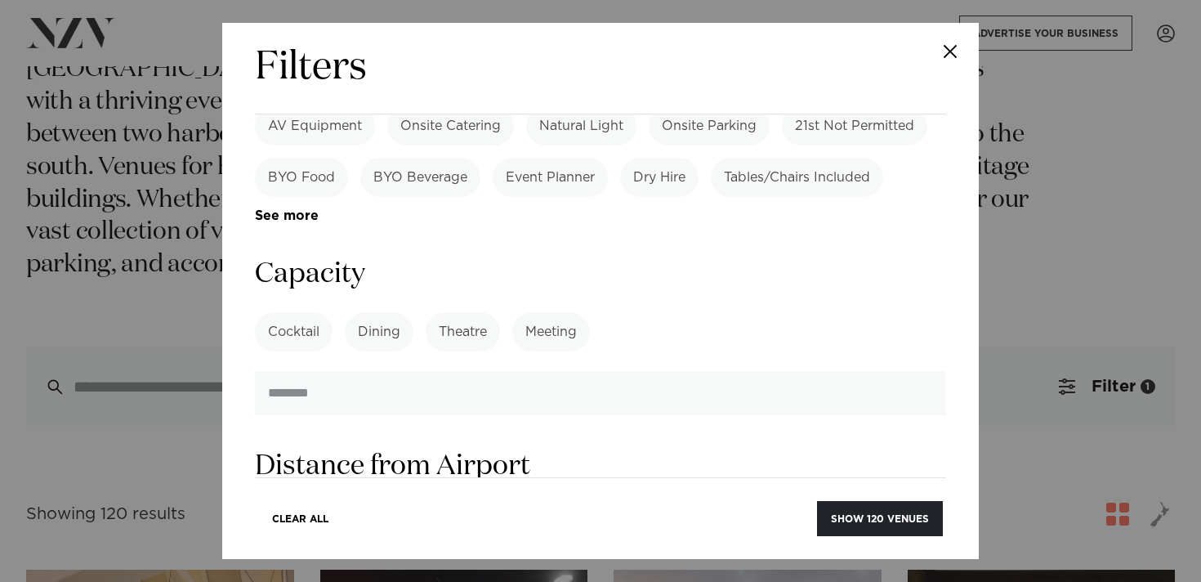
scroll to position [1219, 0]
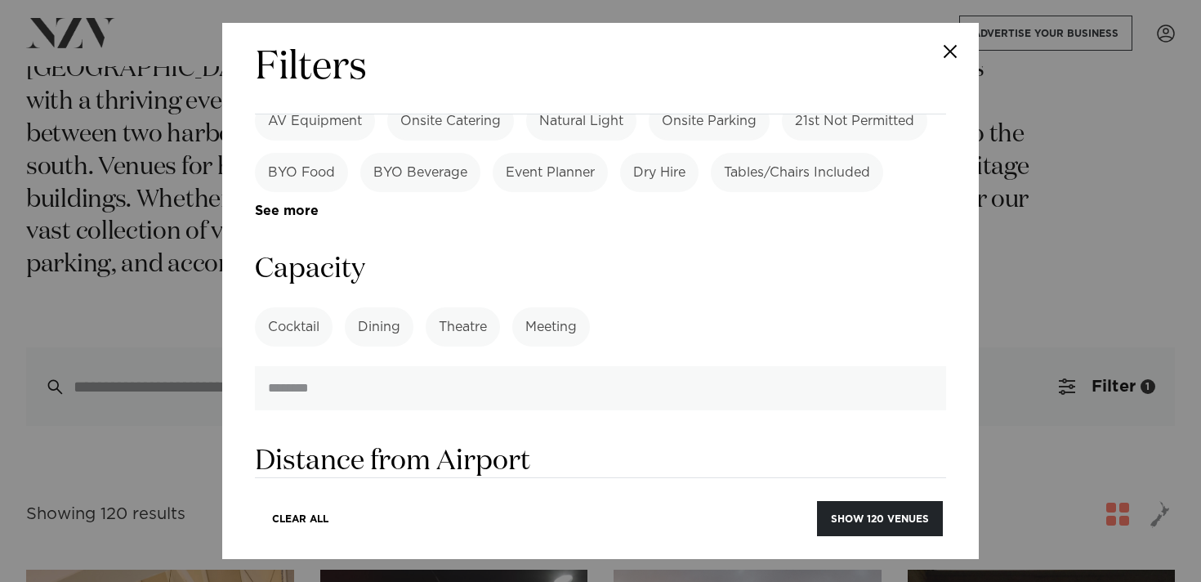
click at [304, 307] on label "Cocktail" at bounding box center [294, 326] width 78 height 39
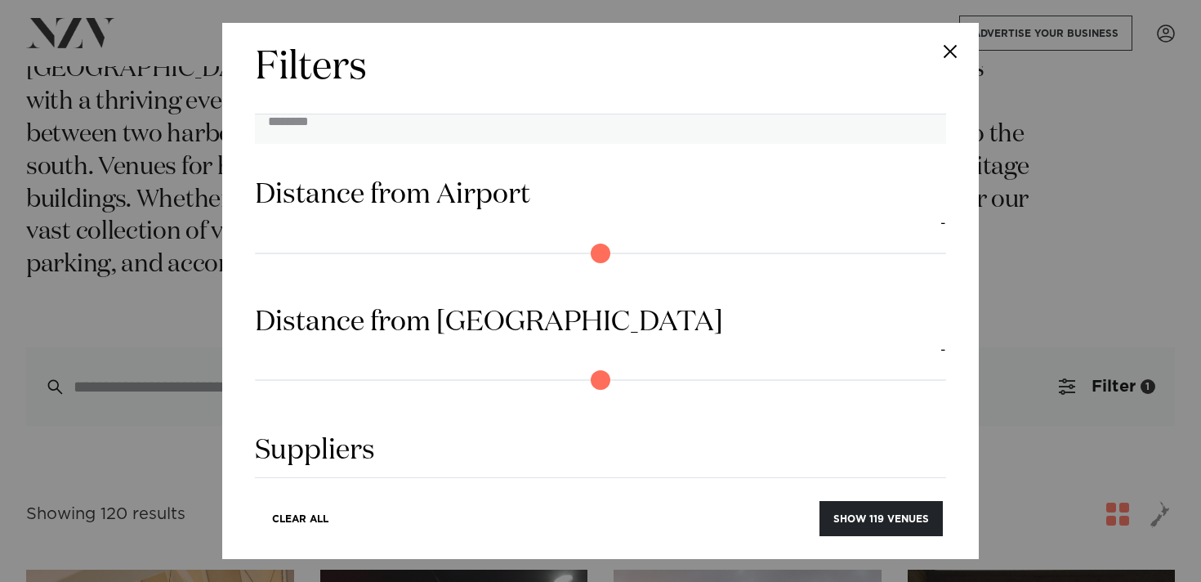
scroll to position [1519, 0]
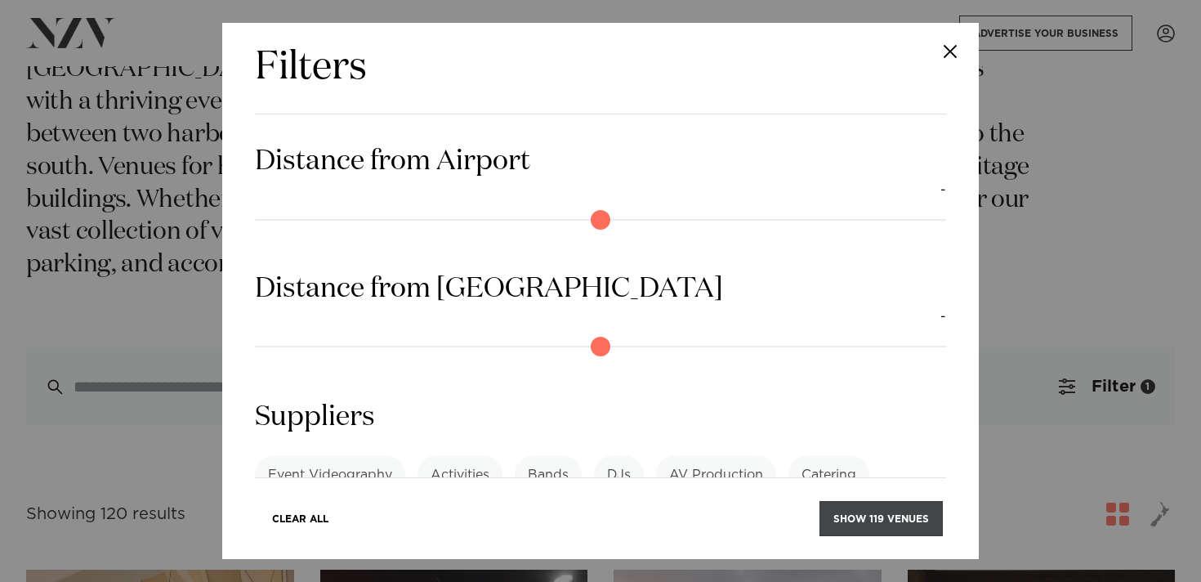
click at [901, 528] on button "Show 119 venues" at bounding box center [880, 518] width 123 height 35
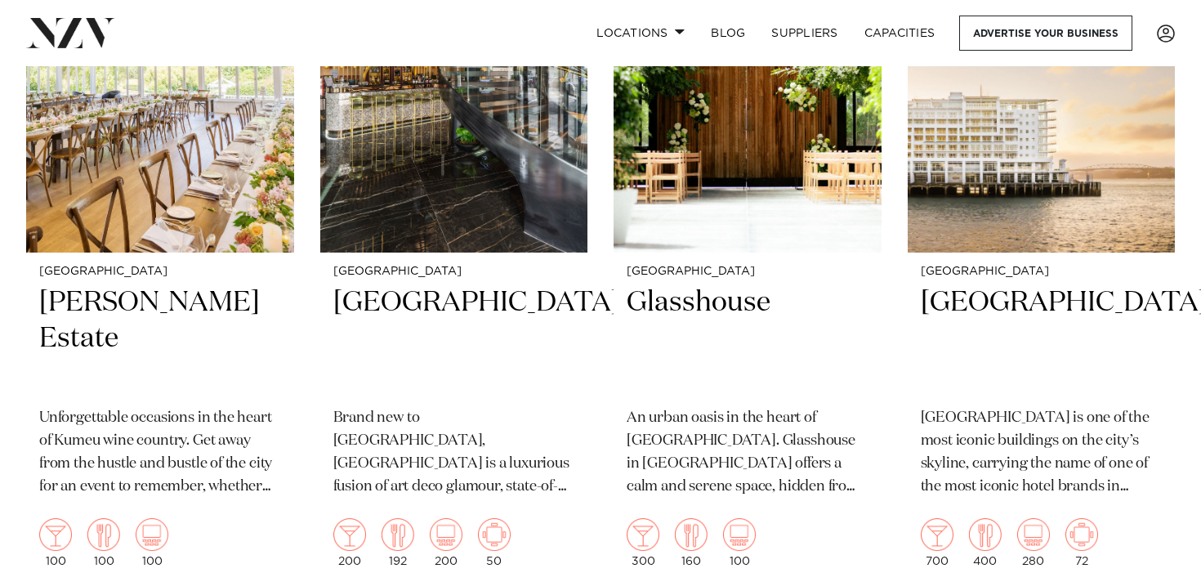
scroll to position [3415, 0]
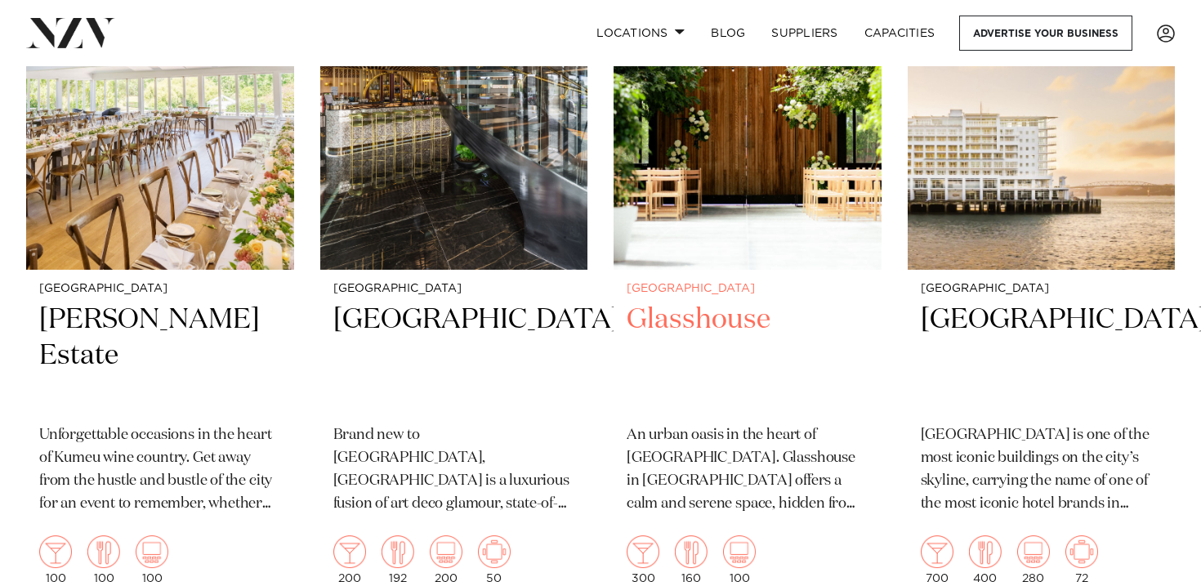
click at [685, 198] on img at bounding box center [747, 89] width 268 height 359
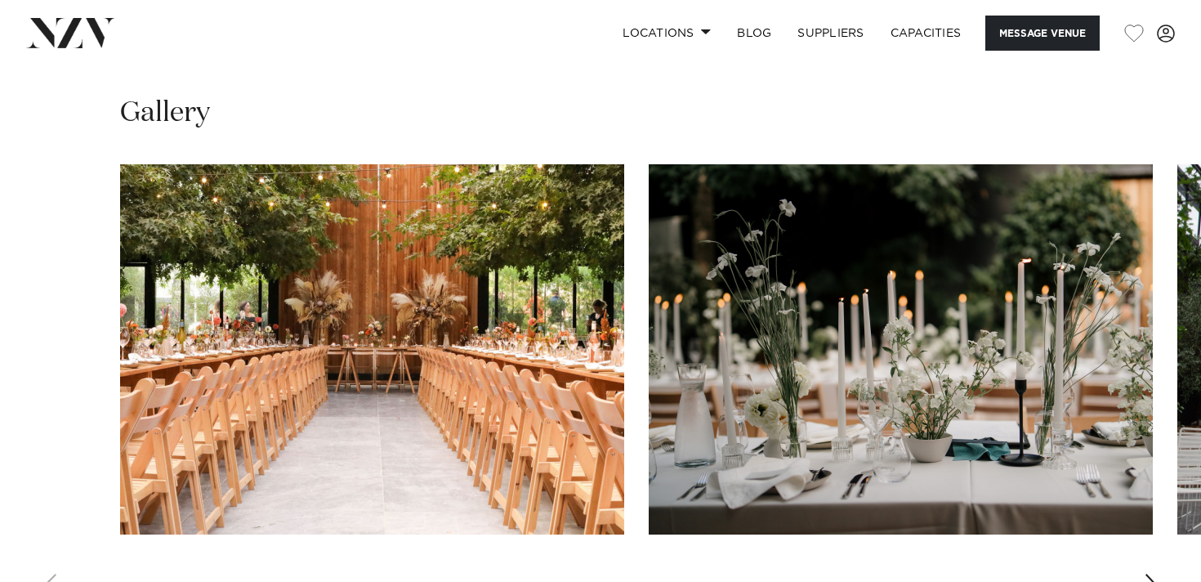
scroll to position [1604, 0]
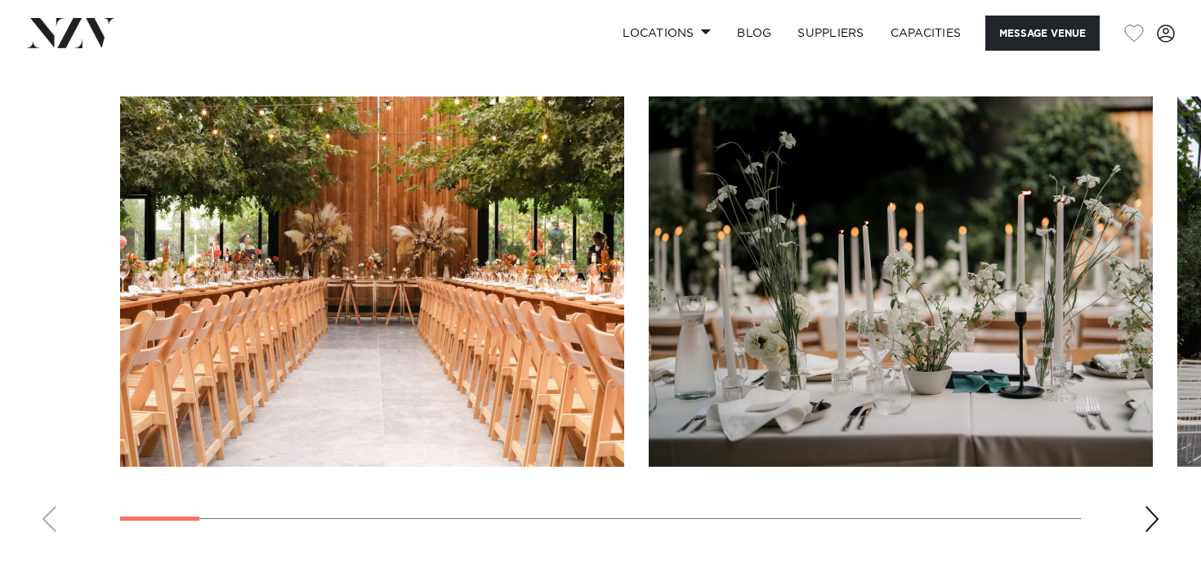
click at [1139, 528] on swiper-container at bounding box center [600, 320] width 1201 height 448
click at [1150, 527] on div "Next slide" at bounding box center [1151, 519] width 16 height 26
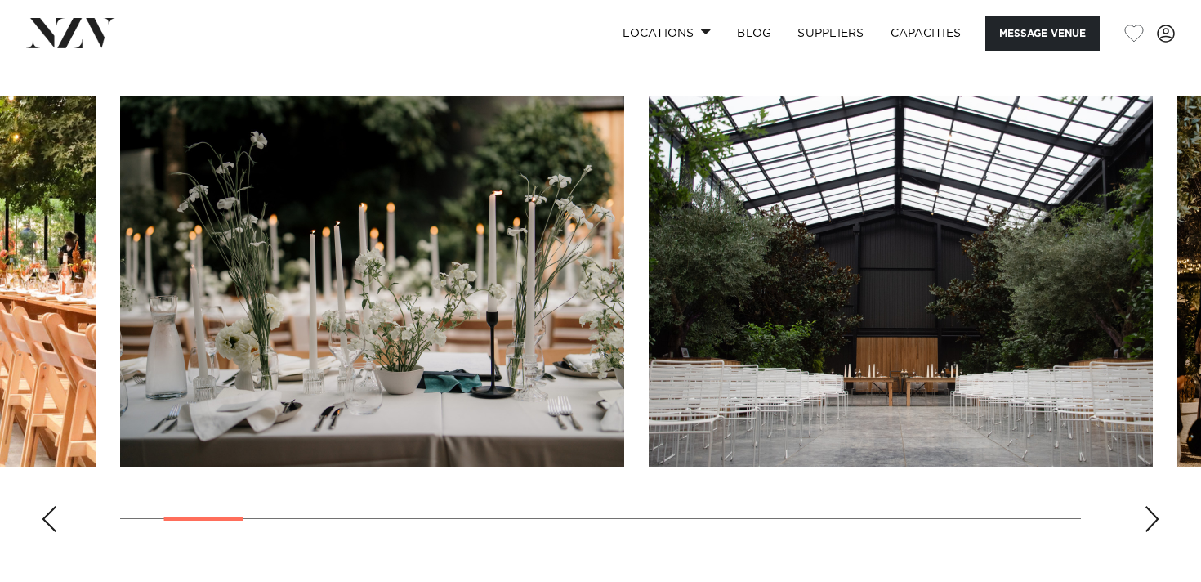
click at [1150, 527] on div "Next slide" at bounding box center [1151, 519] width 16 height 26
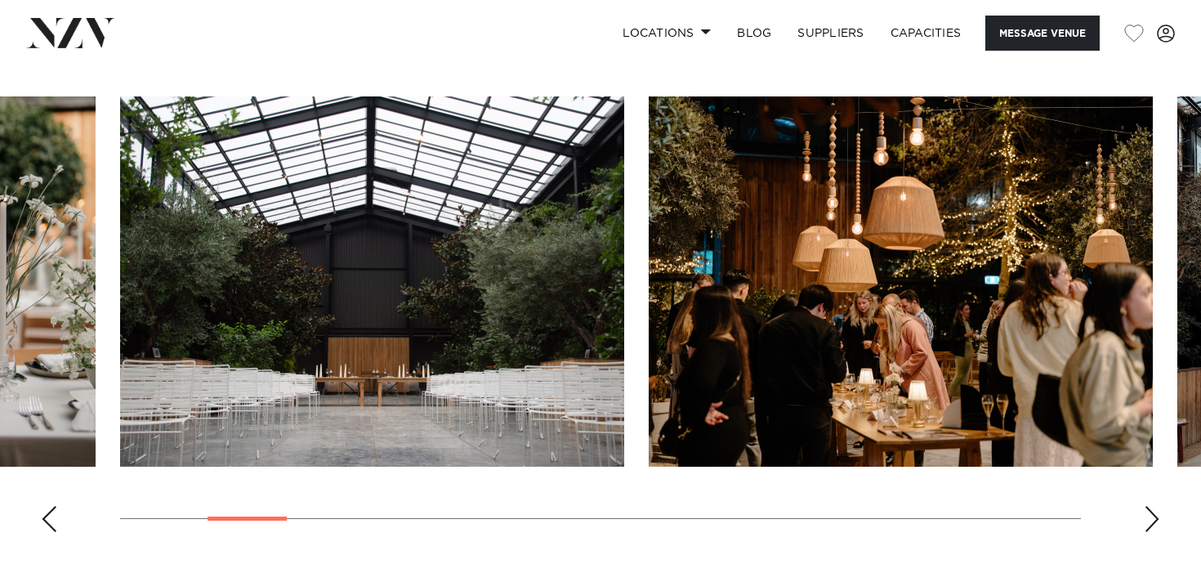
click at [1150, 527] on div "Next slide" at bounding box center [1151, 519] width 16 height 26
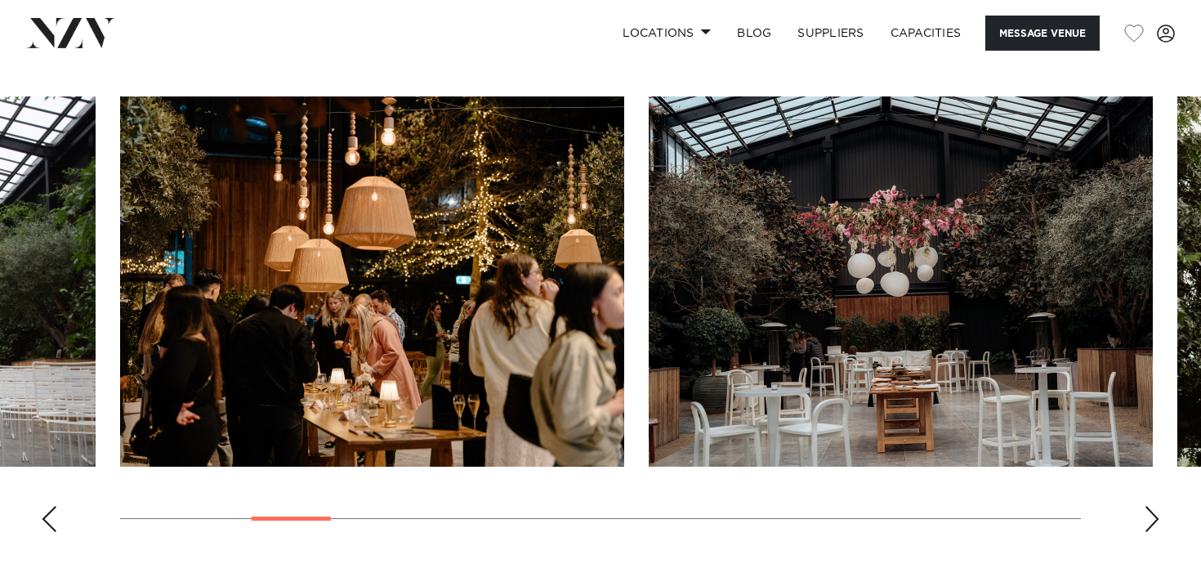
click at [1150, 527] on div "Next slide" at bounding box center [1151, 519] width 16 height 26
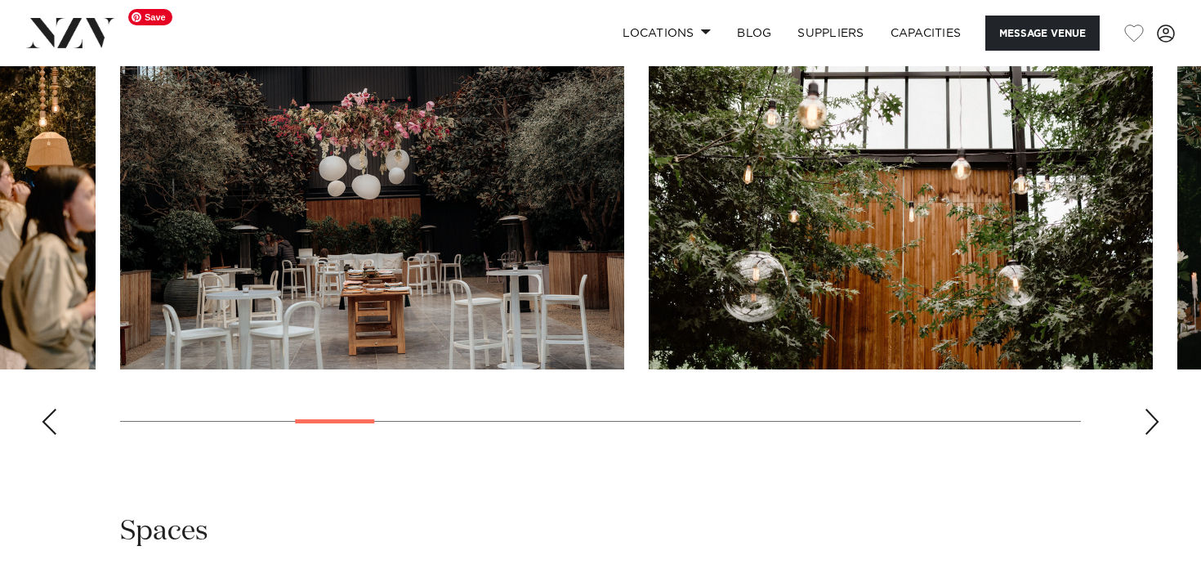
scroll to position [1739, 0]
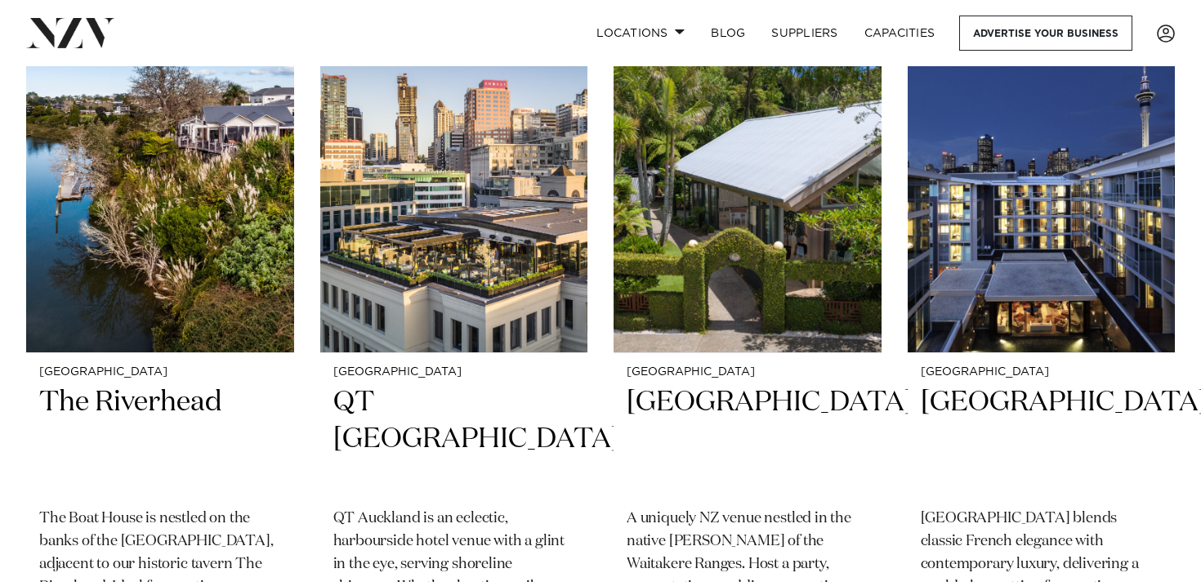
scroll to position [5489, 0]
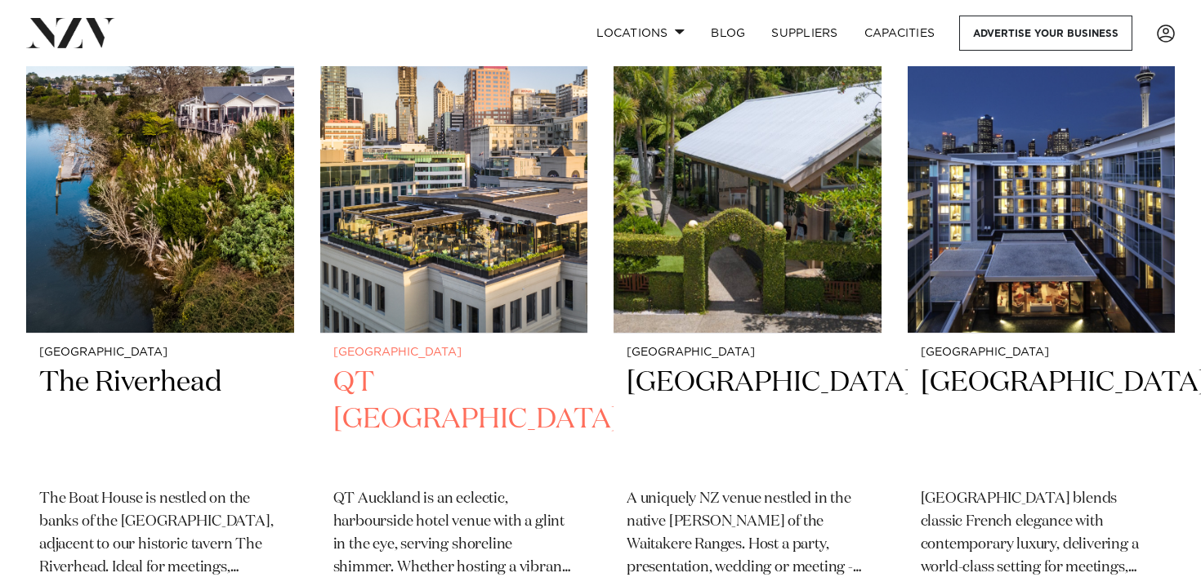
click at [445, 244] on img at bounding box center [454, 153] width 268 height 359
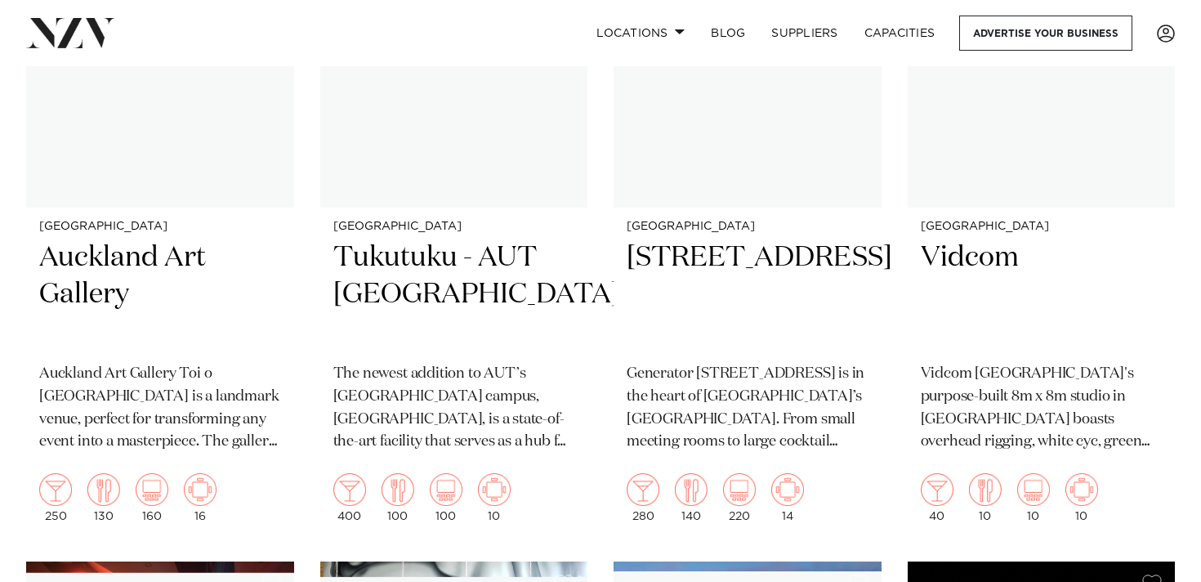
scroll to position [12823, 0]
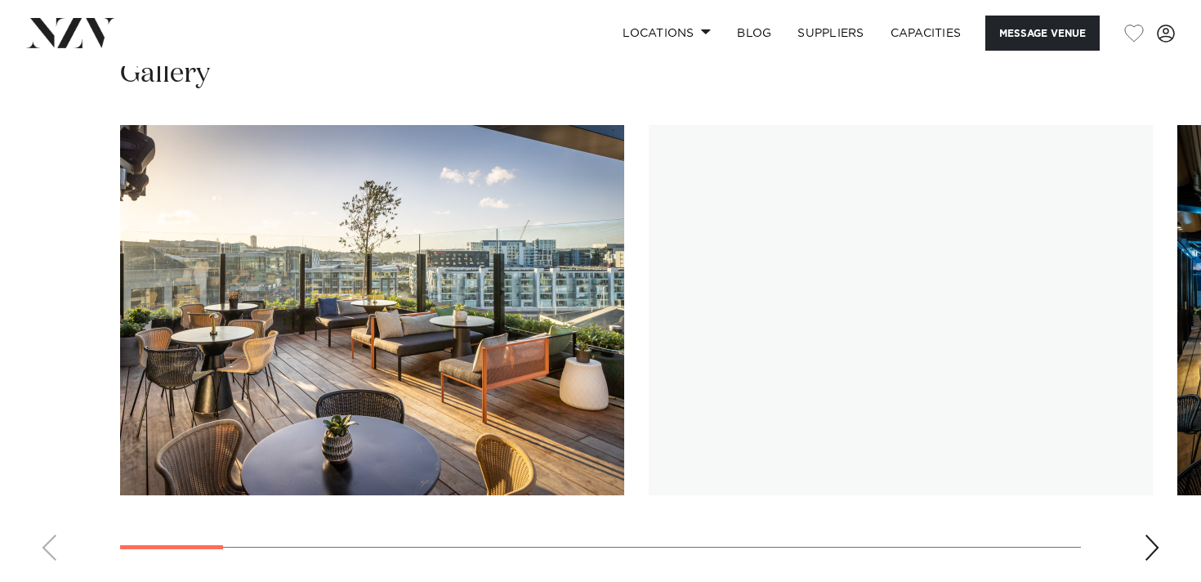
scroll to position [2239, 0]
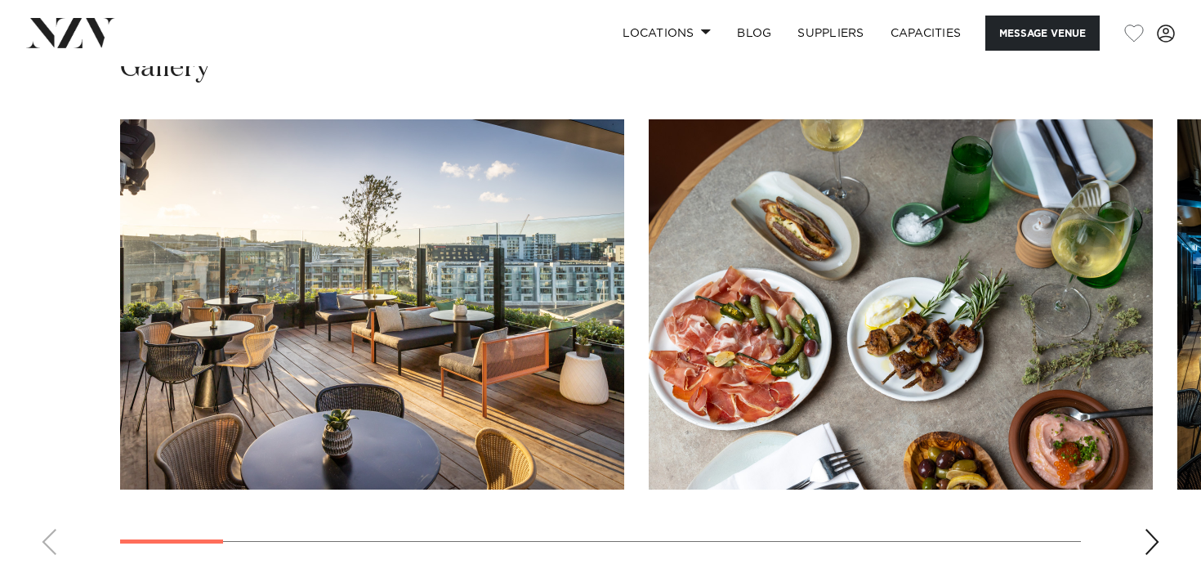
click at [1152, 528] on div "Next slide" at bounding box center [1151, 541] width 16 height 26
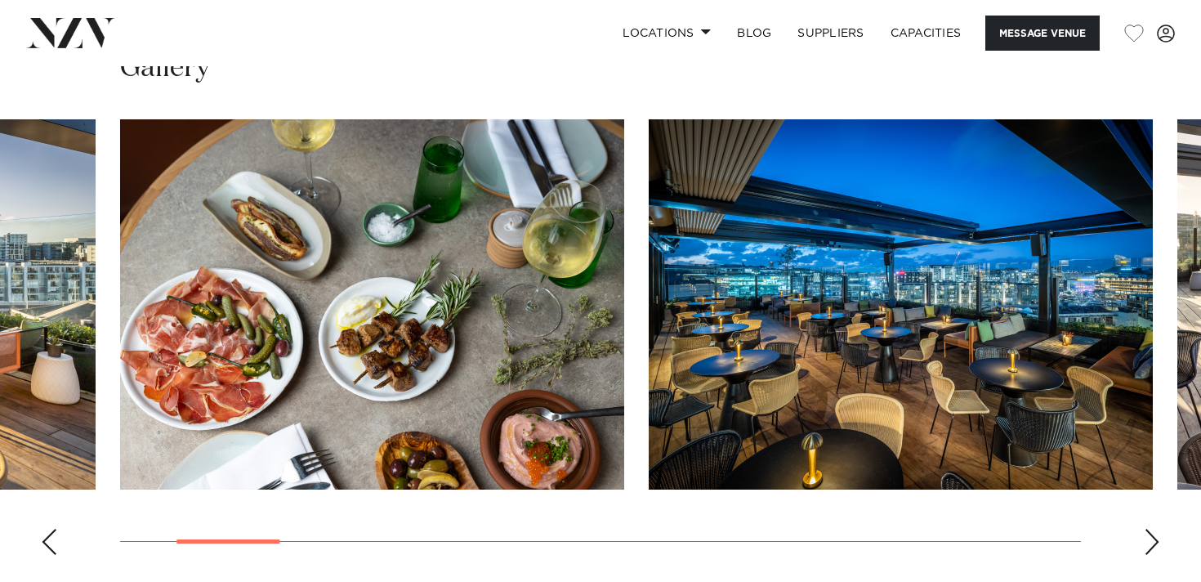
click at [1152, 528] on div "Next slide" at bounding box center [1151, 541] width 16 height 26
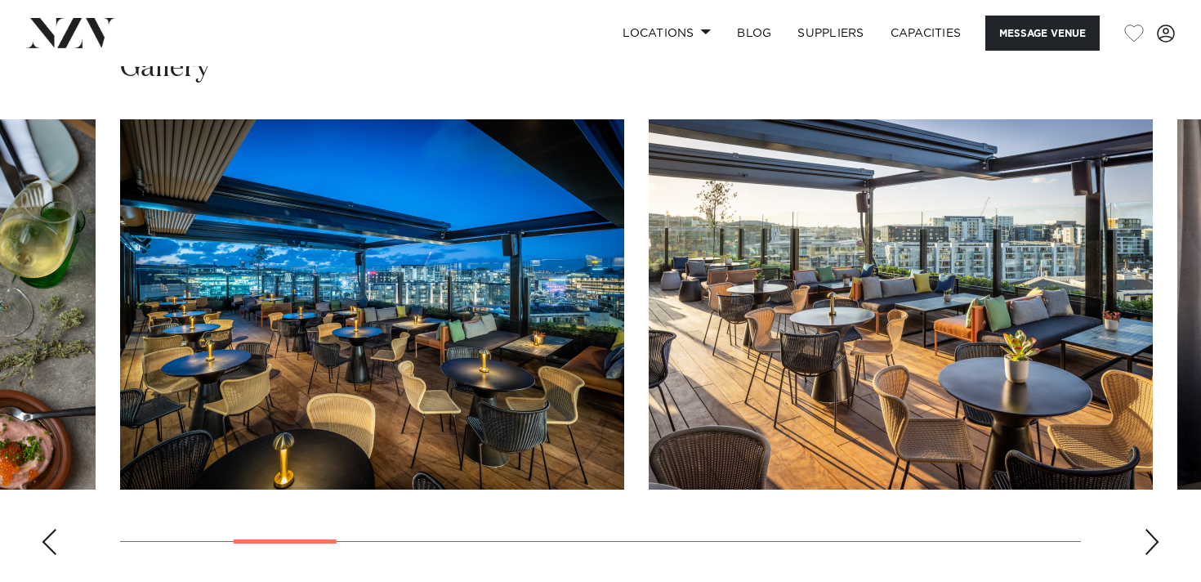
click at [1152, 528] on div "Next slide" at bounding box center [1151, 541] width 16 height 26
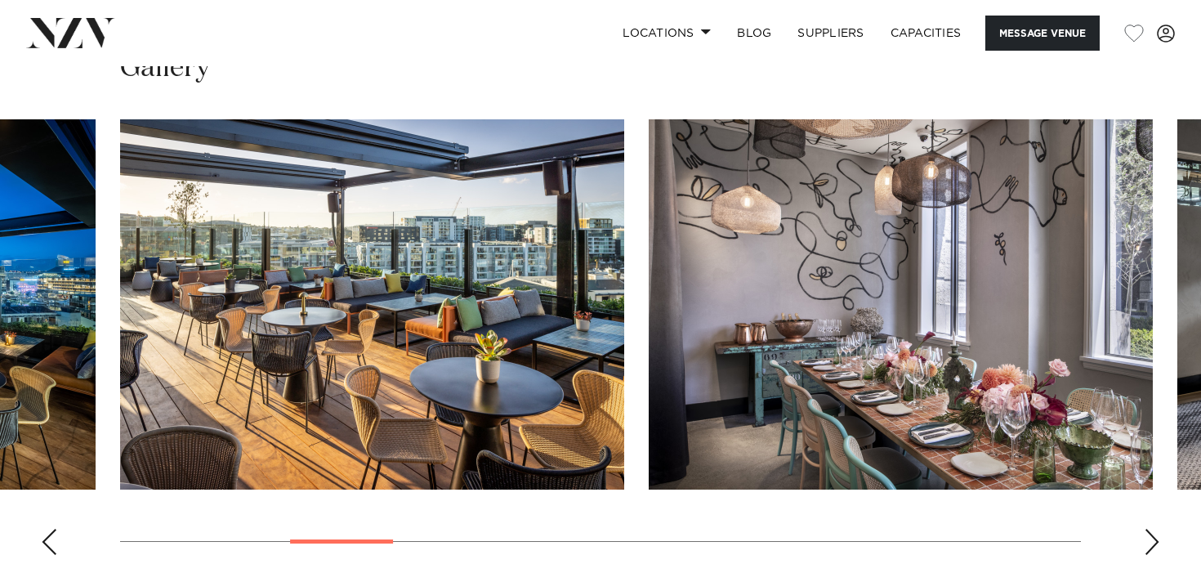
click at [1152, 528] on div "Next slide" at bounding box center [1151, 541] width 16 height 26
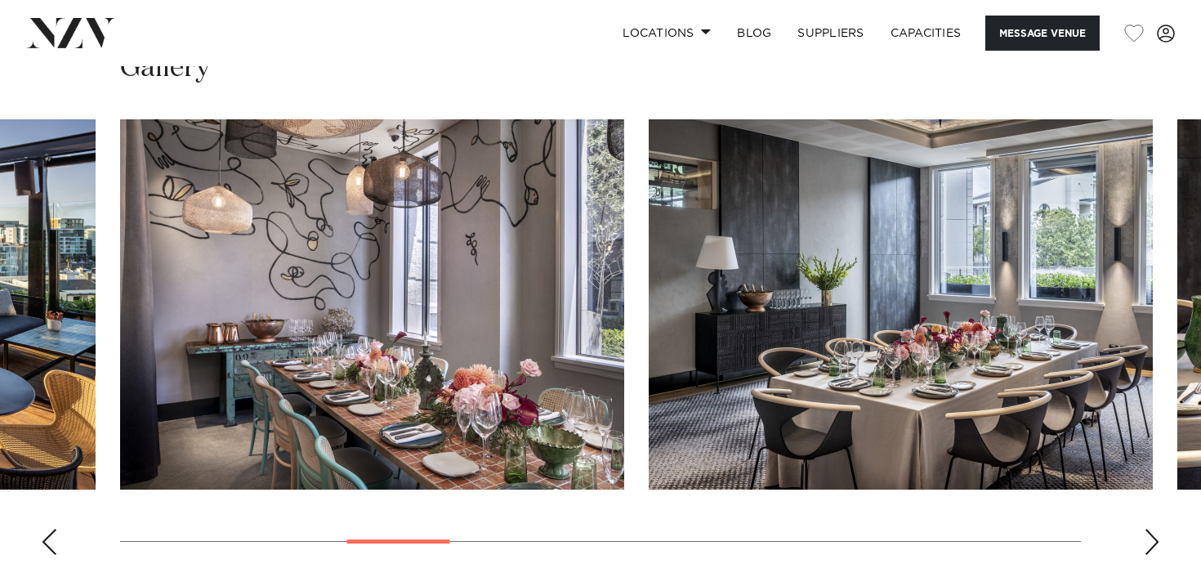
click at [1152, 528] on div "Next slide" at bounding box center [1151, 541] width 16 height 26
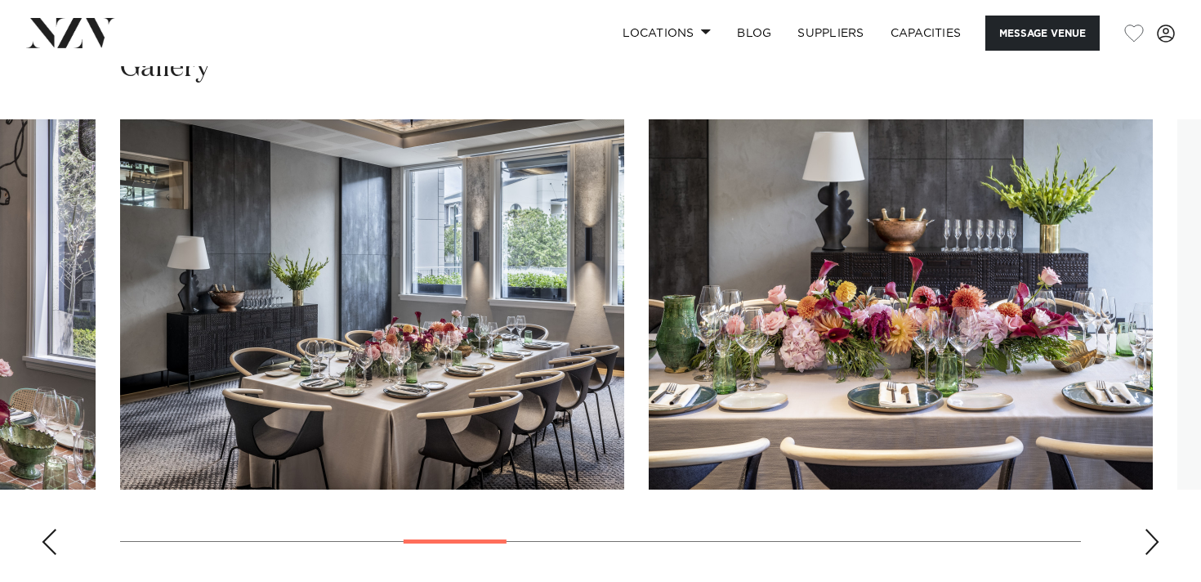
click at [1152, 528] on div "Next slide" at bounding box center [1151, 541] width 16 height 26
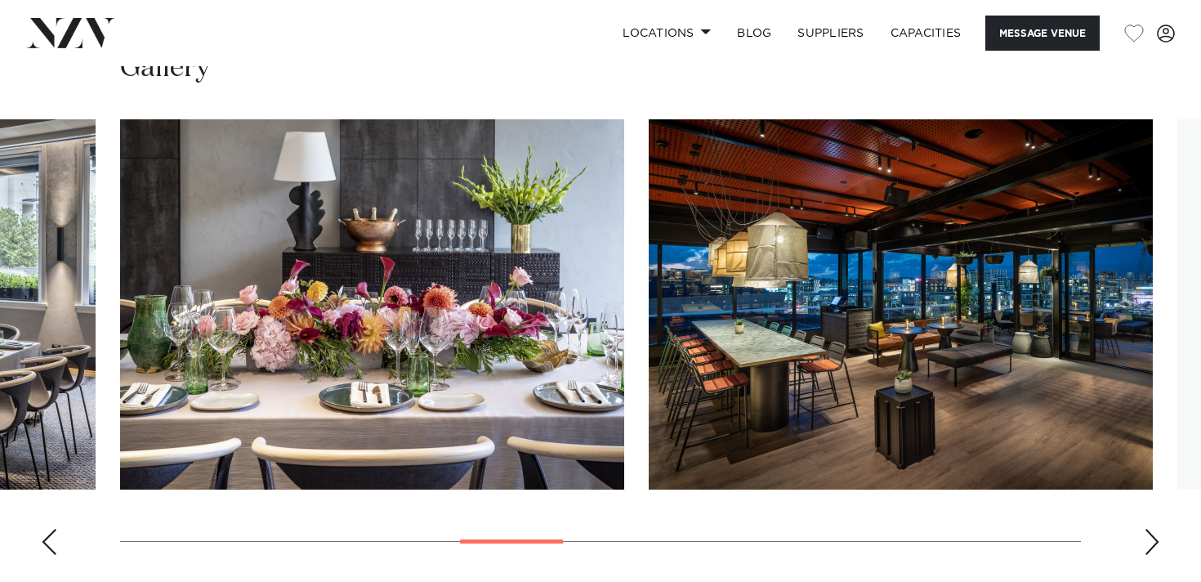
click at [1152, 528] on div "Next slide" at bounding box center [1151, 541] width 16 height 26
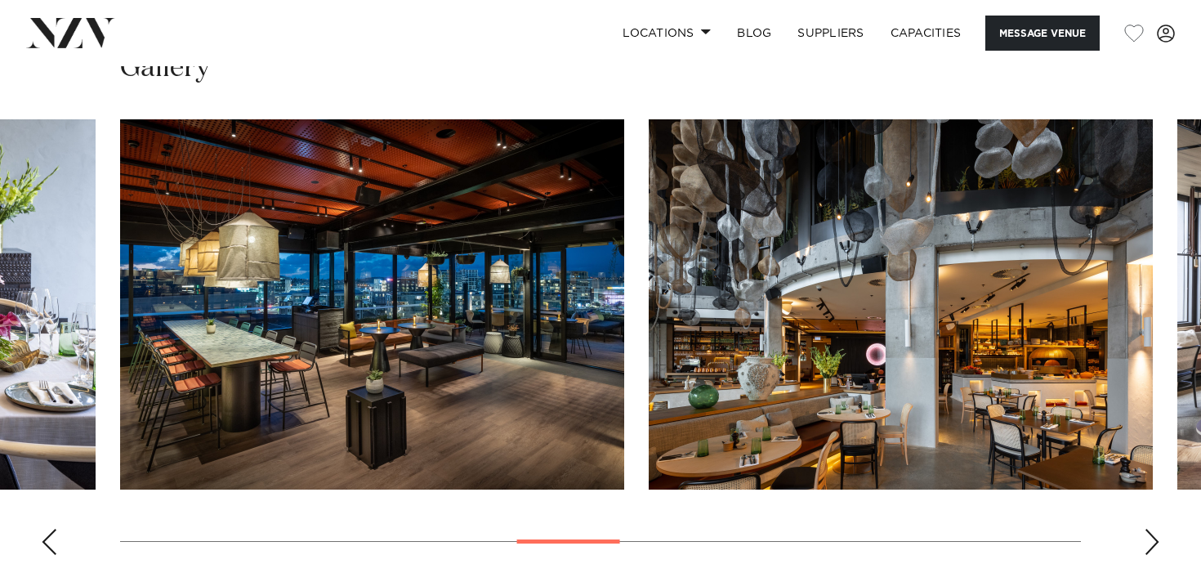
click at [1152, 528] on div "Next slide" at bounding box center [1151, 541] width 16 height 26
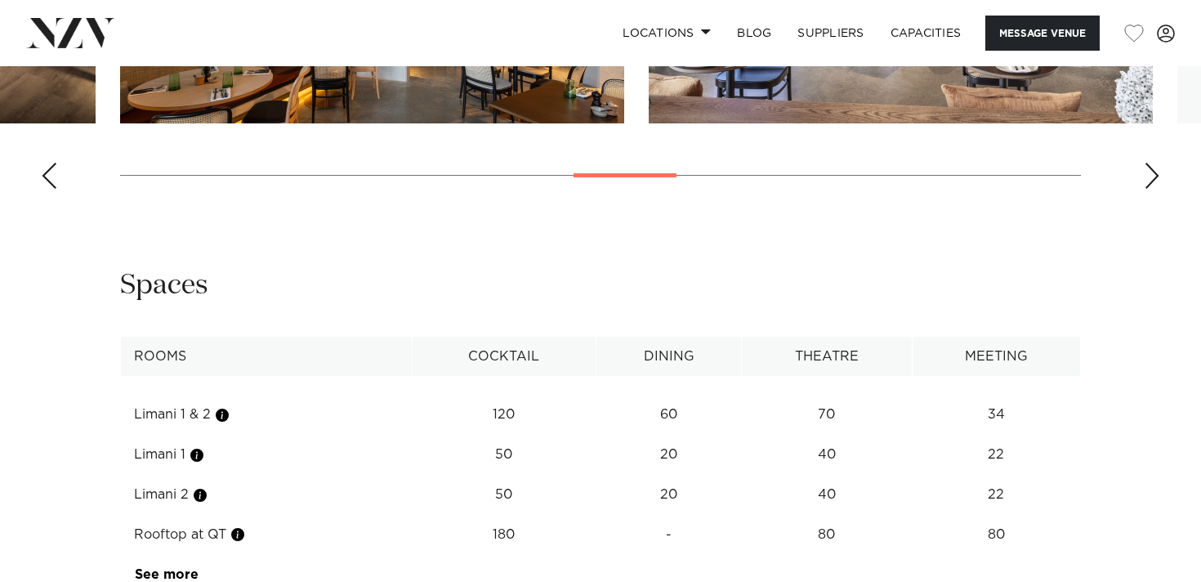
scroll to position [2688, 0]
